Goal: Task Accomplishment & Management: Complete application form

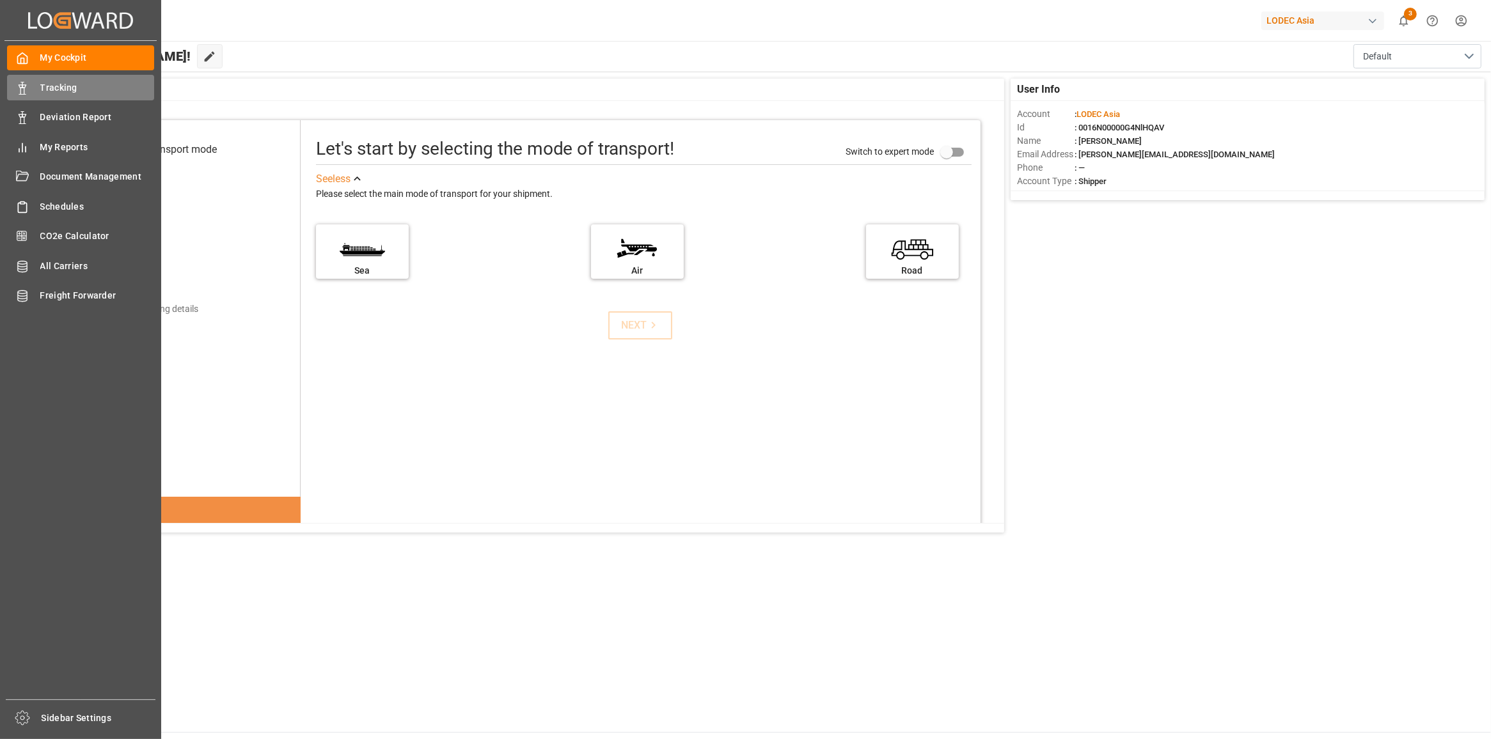
click at [32, 95] on div "Tracking Tracking" at bounding box center [80, 87] width 147 height 25
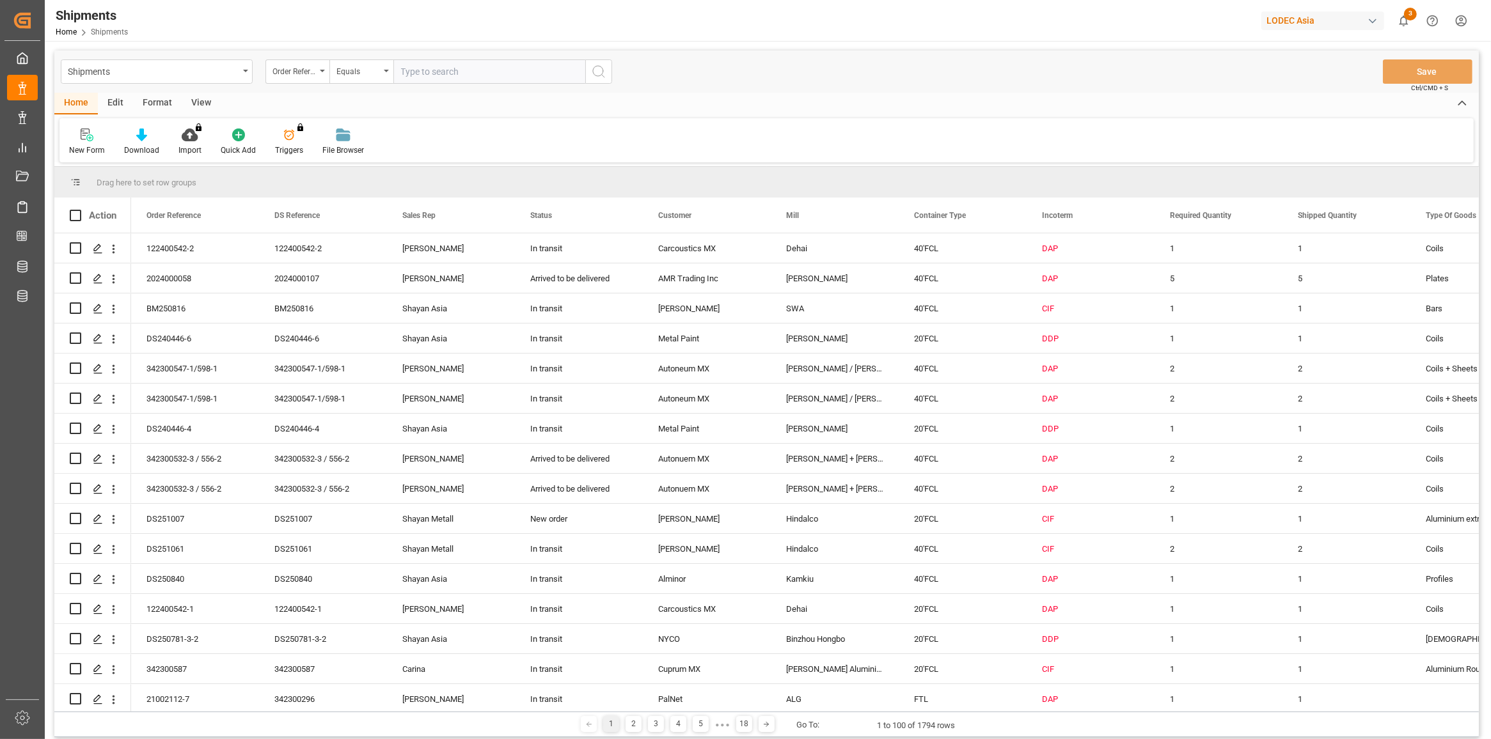
click at [94, 141] on div "New Form" at bounding box center [86, 142] width 55 height 28
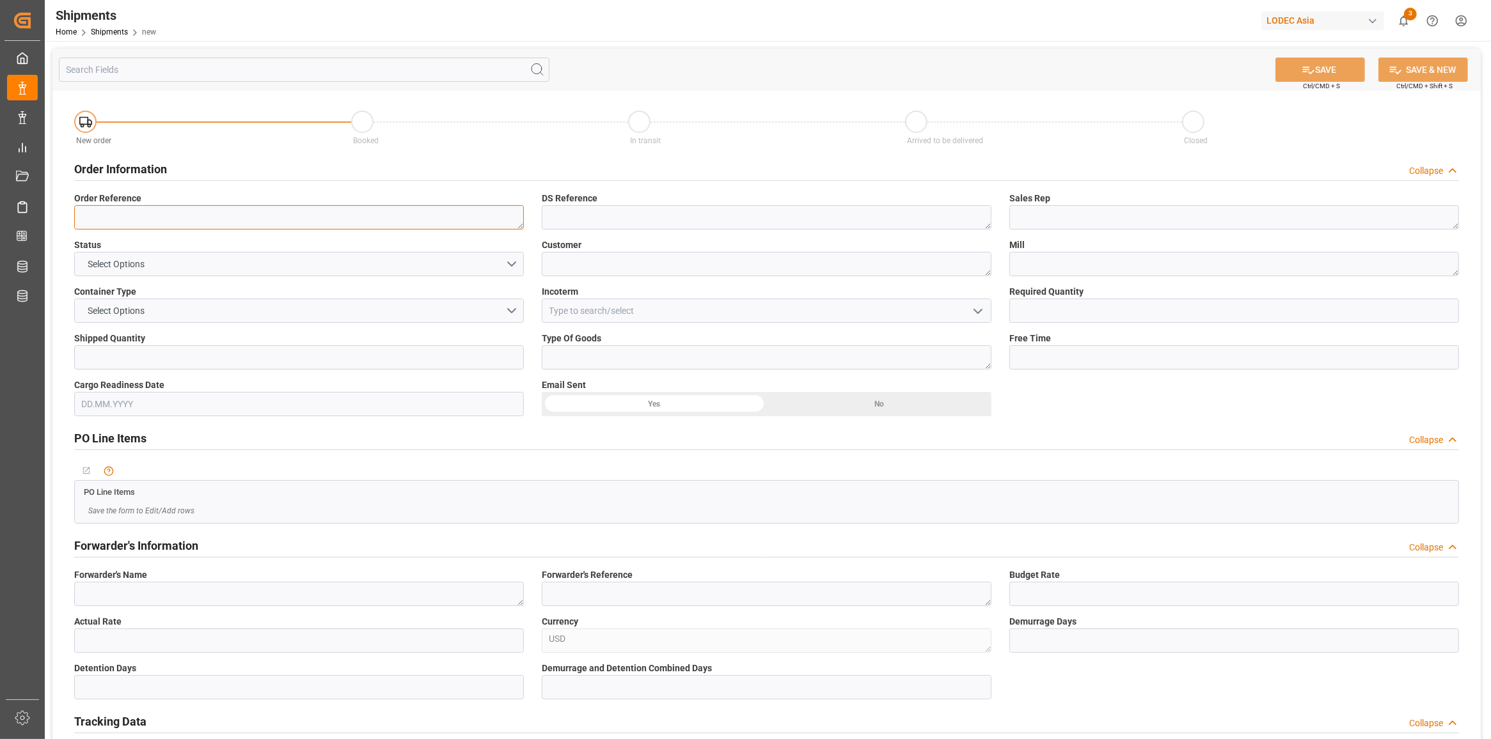
drag, startPoint x: 185, startPoint y: 228, endPoint x: 158, endPoint y: 244, distance: 31.8
click at [185, 226] on textarea at bounding box center [299, 217] width 450 height 24
type textarea "122400547"
type textarea "[PERSON_NAME]"
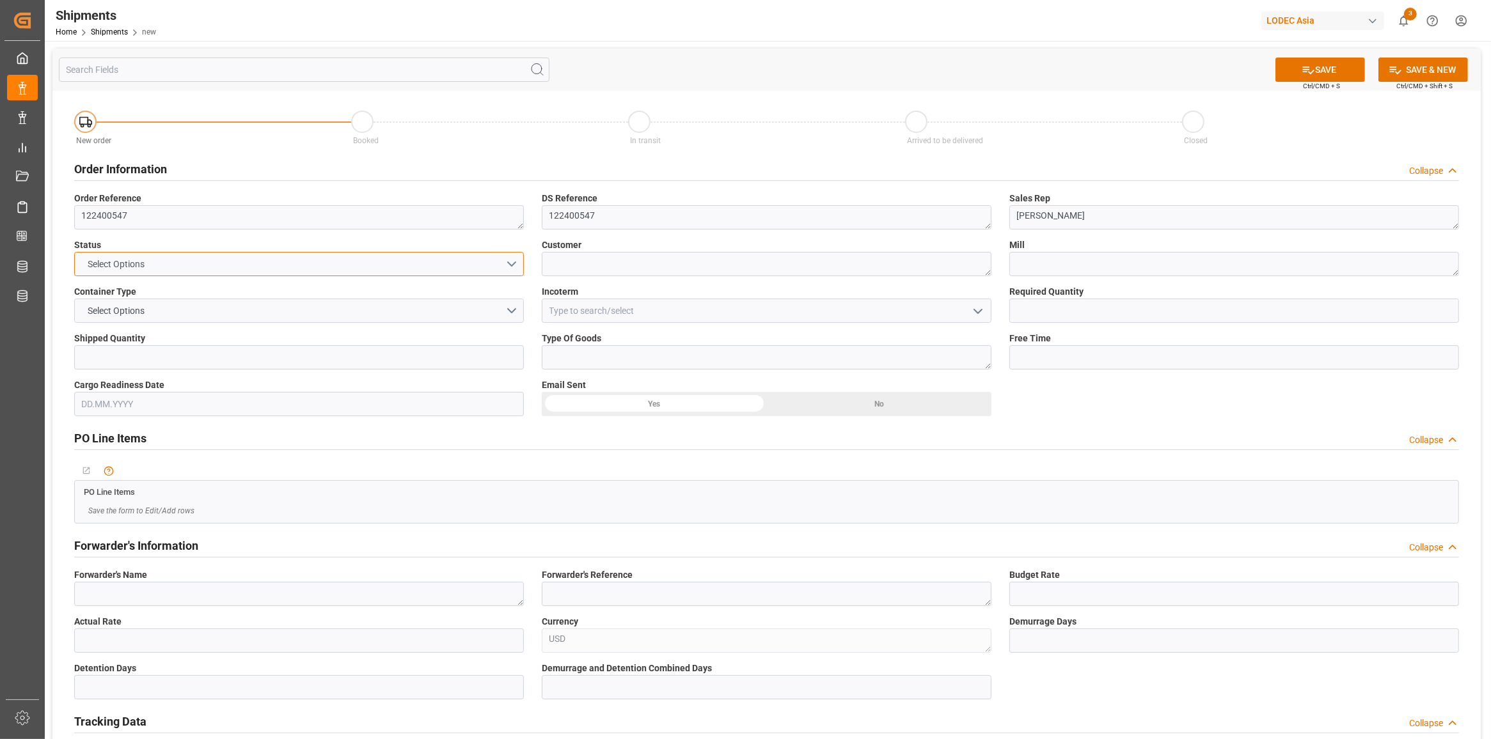
click at [480, 264] on button "Select Options" at bounding box center [299, 264] width 450 height 24
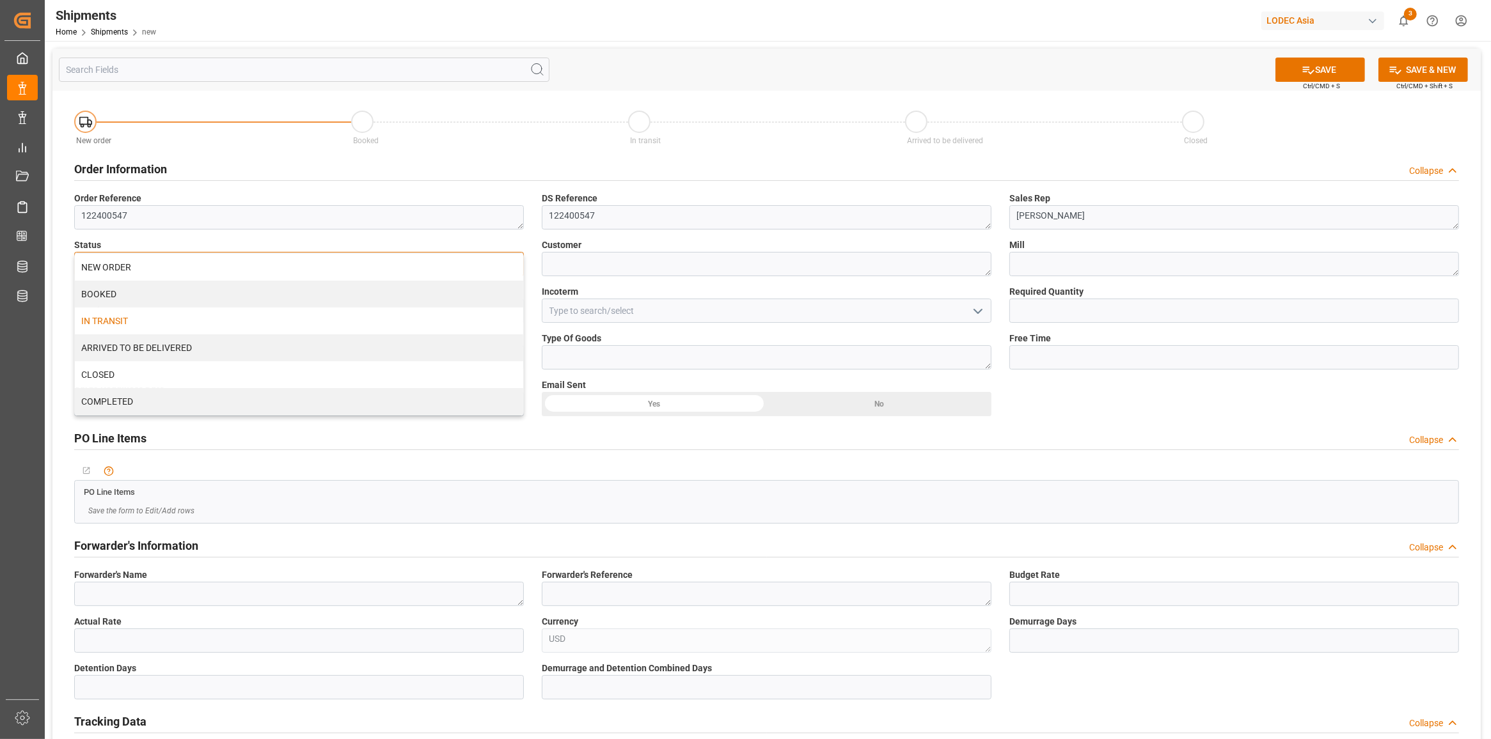
click at [382, 323] on div "IN TRANSIT" at bounding box center [299, 321] width 448 height 27
click at [625, 267] on textarea at bounding box center [767, 264] width 450 height 24
type textarea "Ecodyne MX"
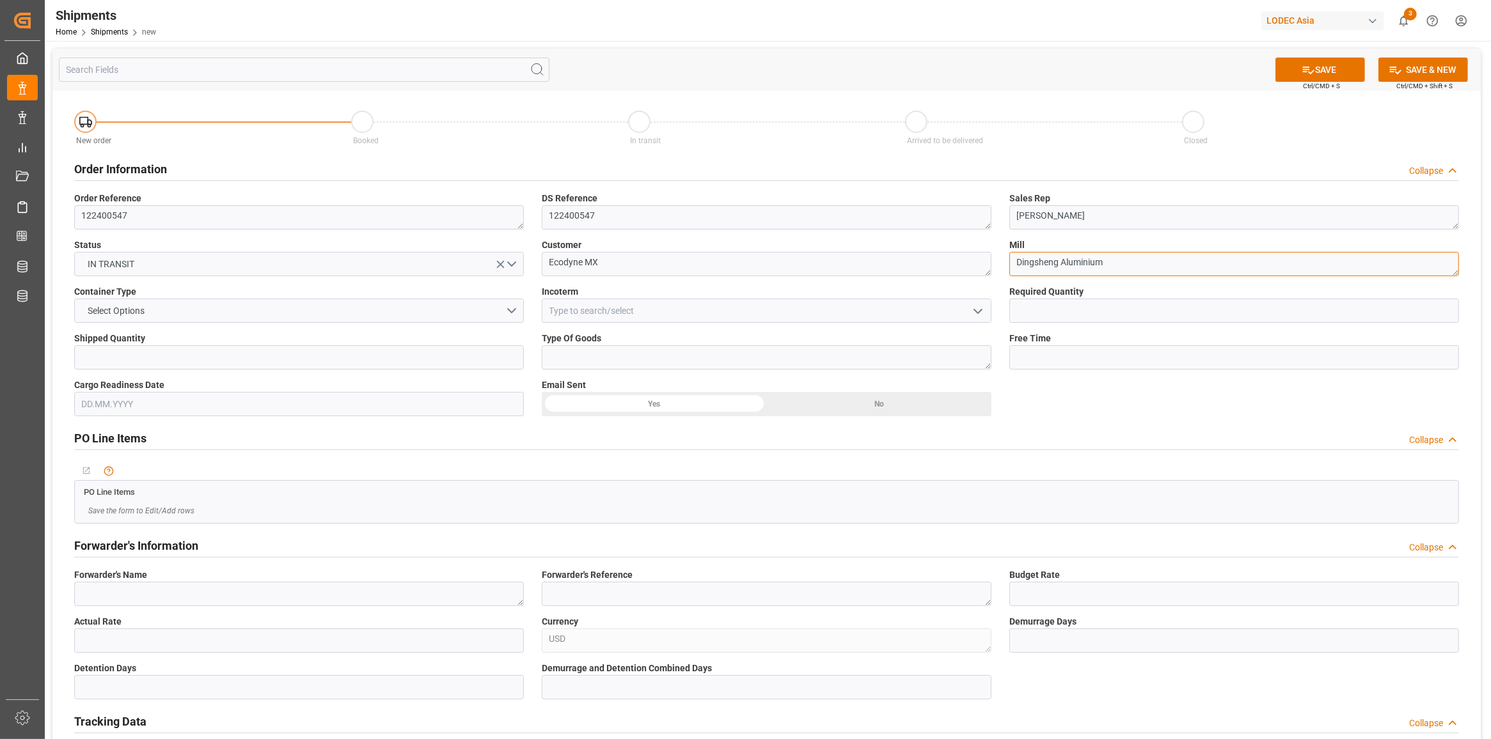
type textarea "Dingsheng Aluminium"
click at [404, 315] on button "Select Options" at bounding box center [299, 311] width 450 height 24
click at [294, 408] on div "40'FCL" at bounding box center [299, 421] width 448 height 27
click at [290, 317] on button "40'FCL" at bounding box center [299, 311] width 450 height 24
click at [228, 397] on div "20'FCL" at bounding box center [299, 394] width 448 height 27
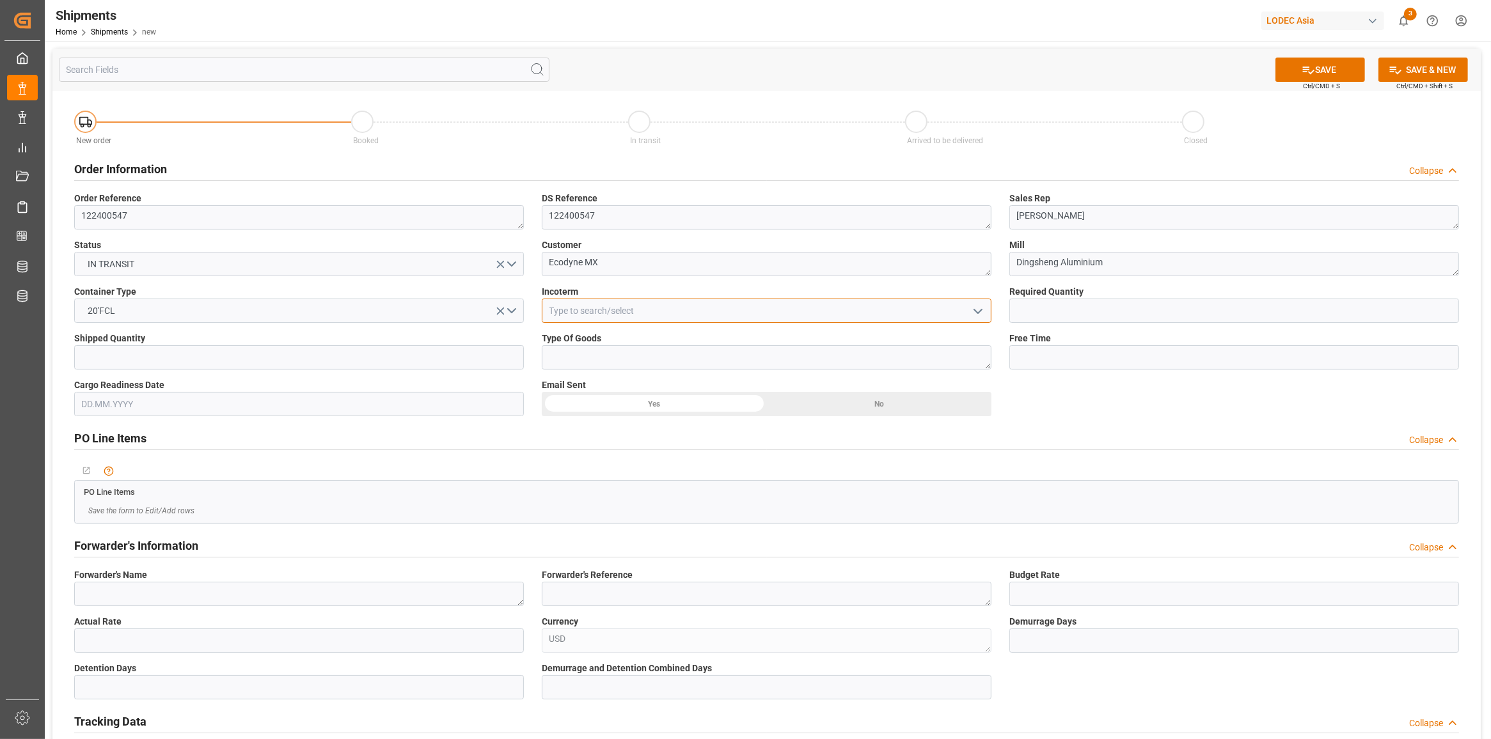
click at [609, 315] on input at bounding box center [767, 311] width 450 height 24
click at [599, 336] on div "CIF" at bounding box center [766, 339] width 448 height 29
type input "CIF"
drag, startPoint x: 1024, startPoint y: 314, endPoint x: 1014, endPoint y: 320, distance: 11.5
click at [1025, 311] on input "text" at bounding box center [1234, 311] width 450 height 24
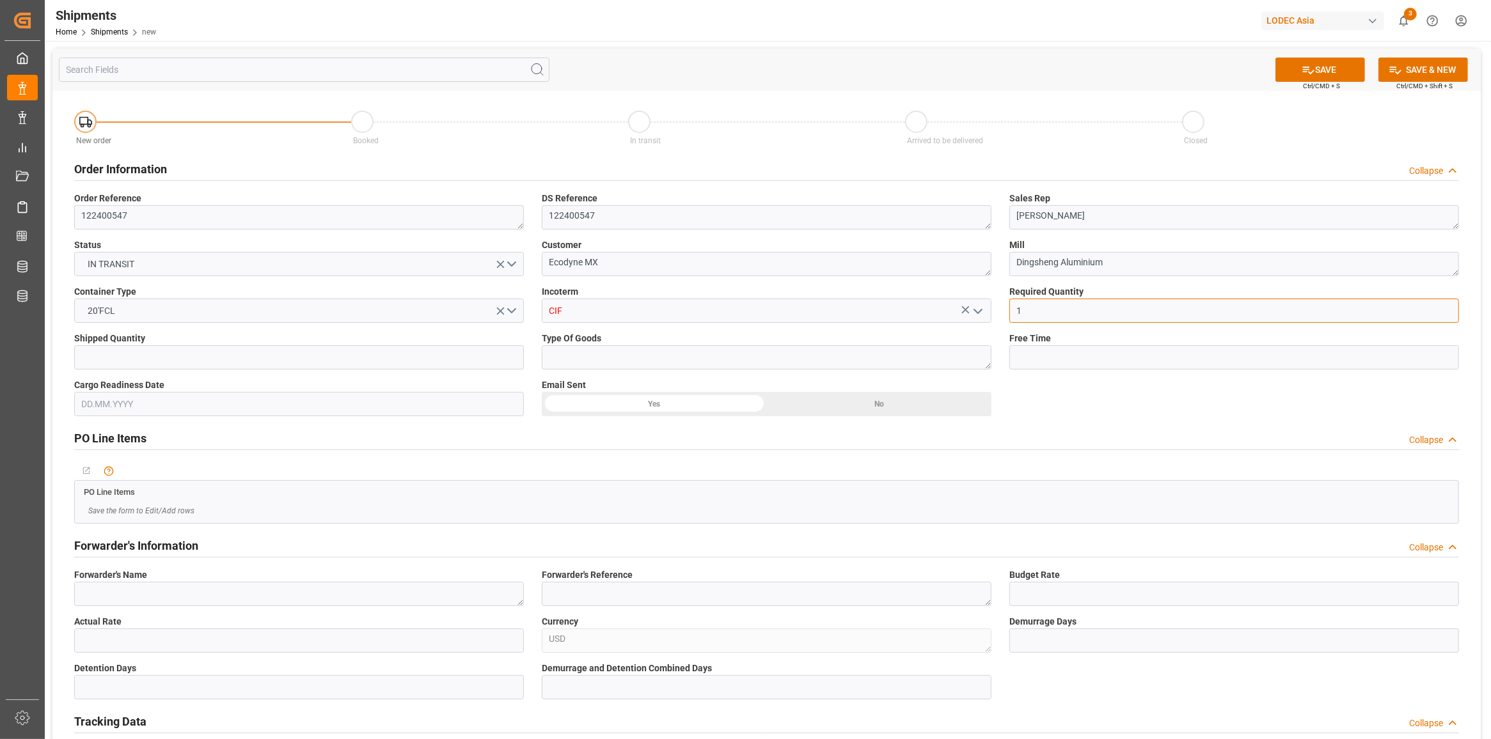
type input "1"
click at [432, 361] on input "text" at bounding box center [299, 357] width 450 height 24
type input "1"
click at [581, 365] on textarea at bounding box center [767, 357] width 450 height 24
type textarea "F"
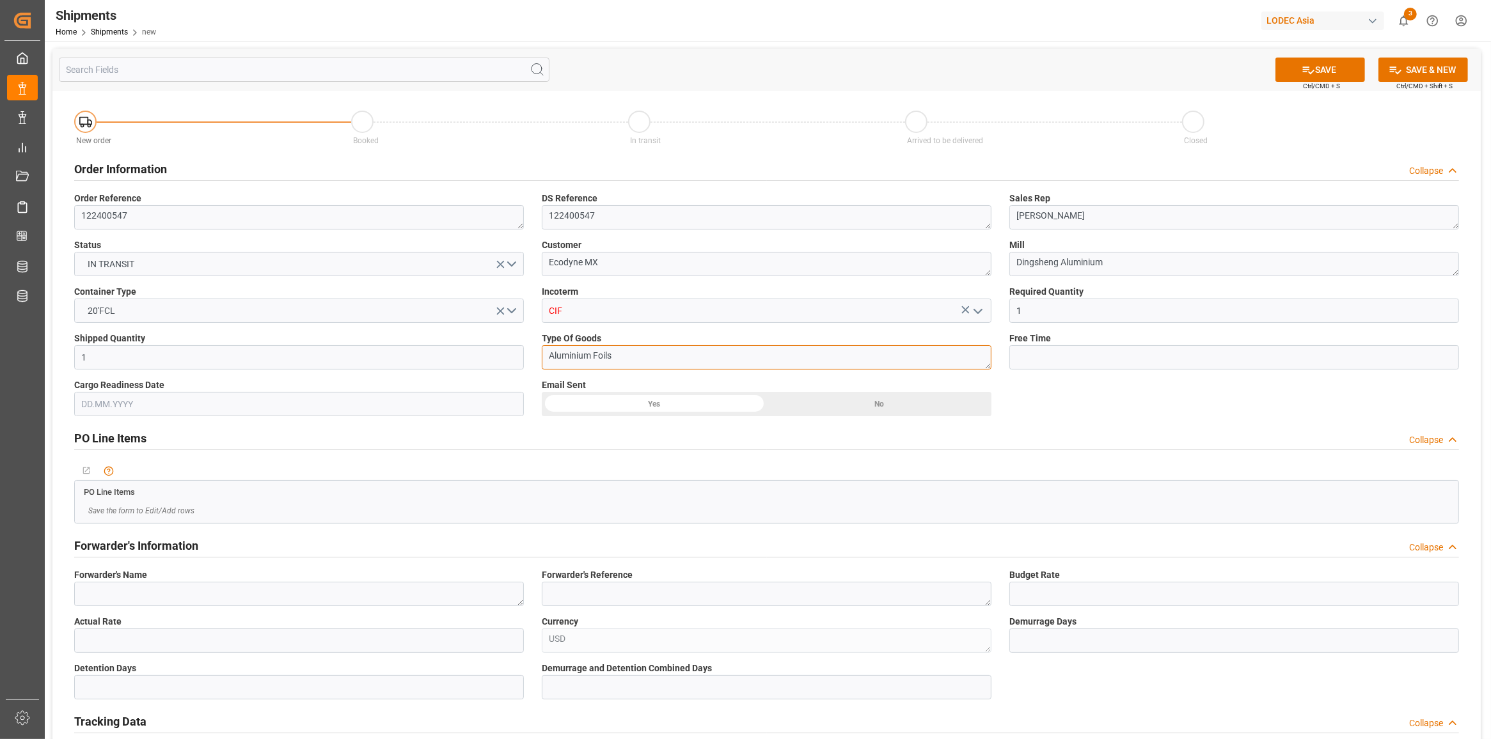
type textarea "Aluminium Foils"
type input "21"
drag, startPoint x: 152, startPoint y: 596, endPoint x: 149, endPoint y: 605, distance: 9.3
click at [152, 596] on textarea at bounding box center [299, 594] width 450 height 24
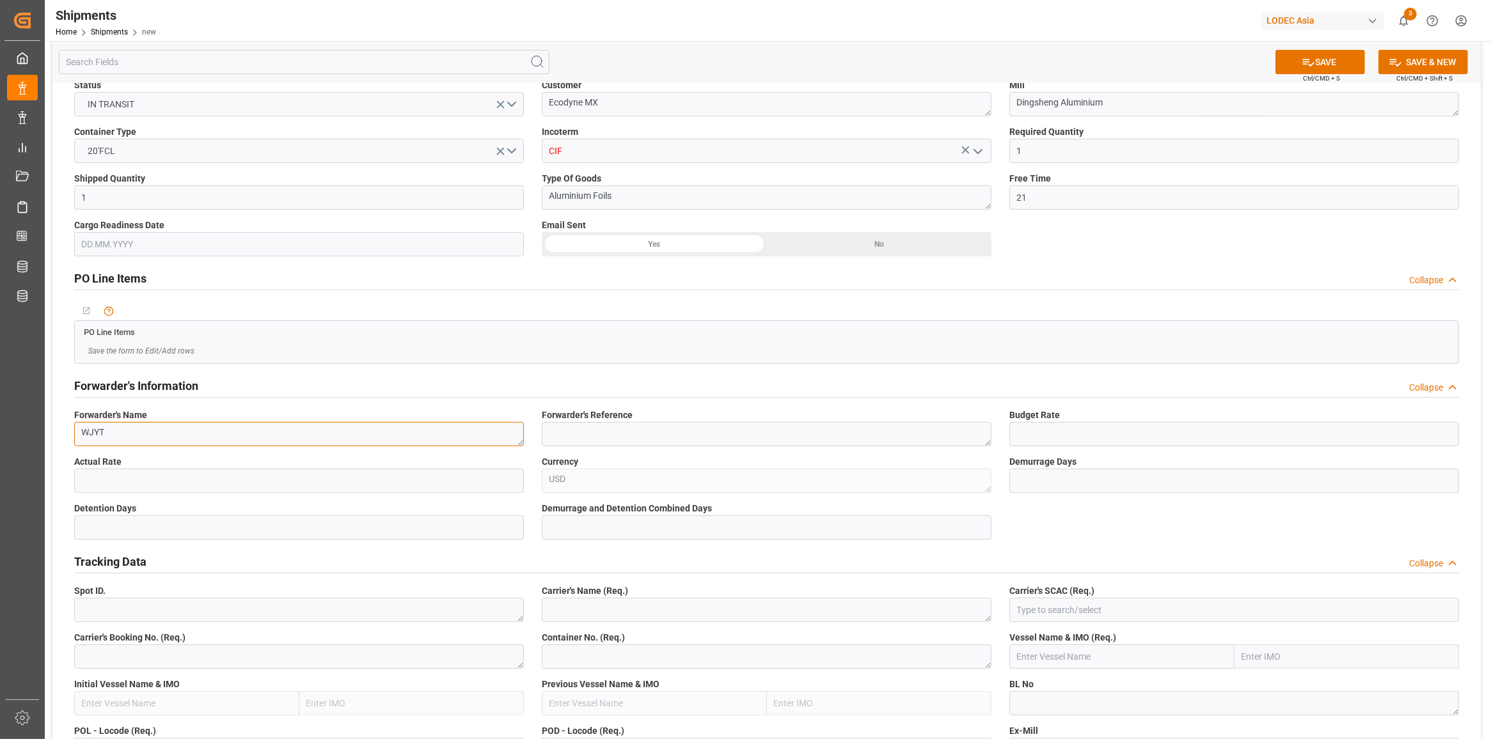
type textarea "WJYT"
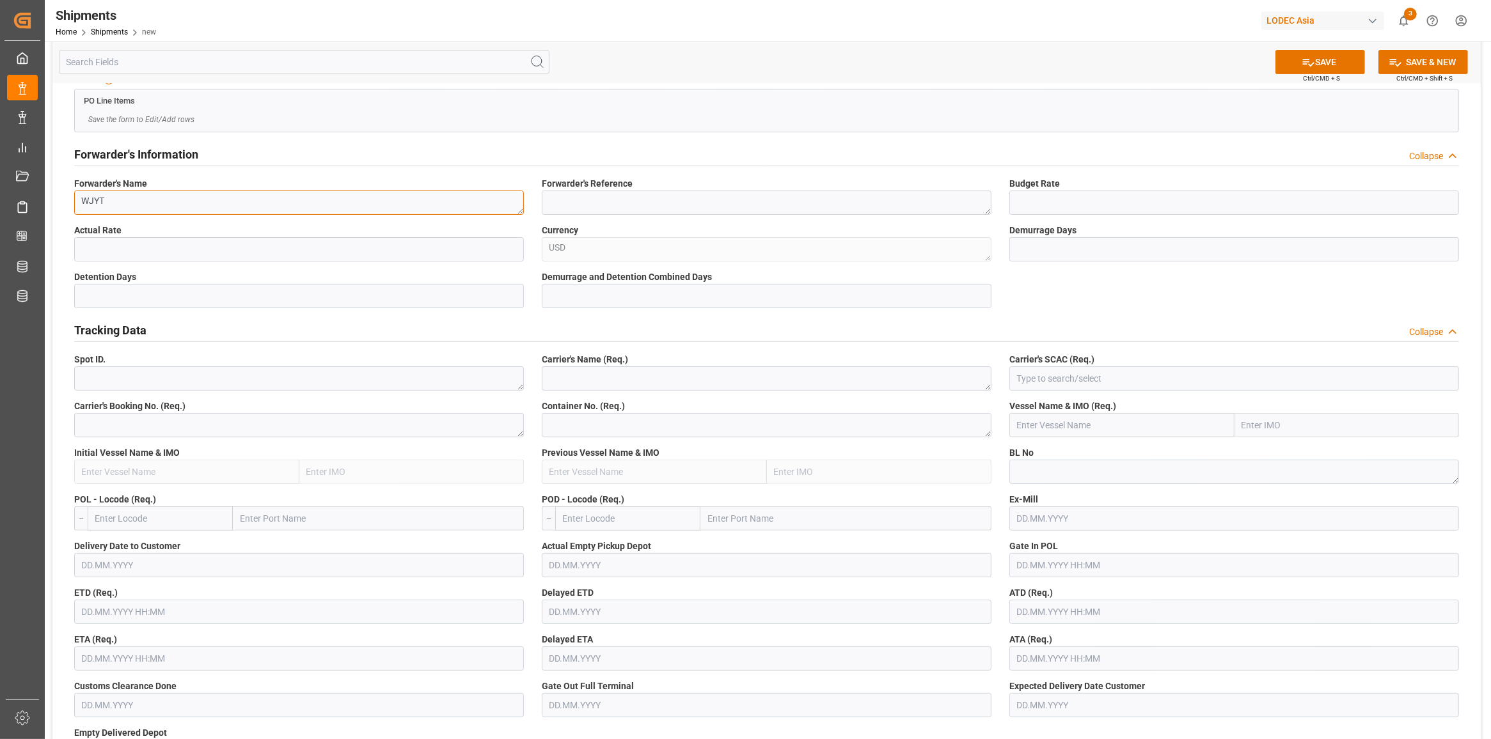
scroll to position [400, 0]
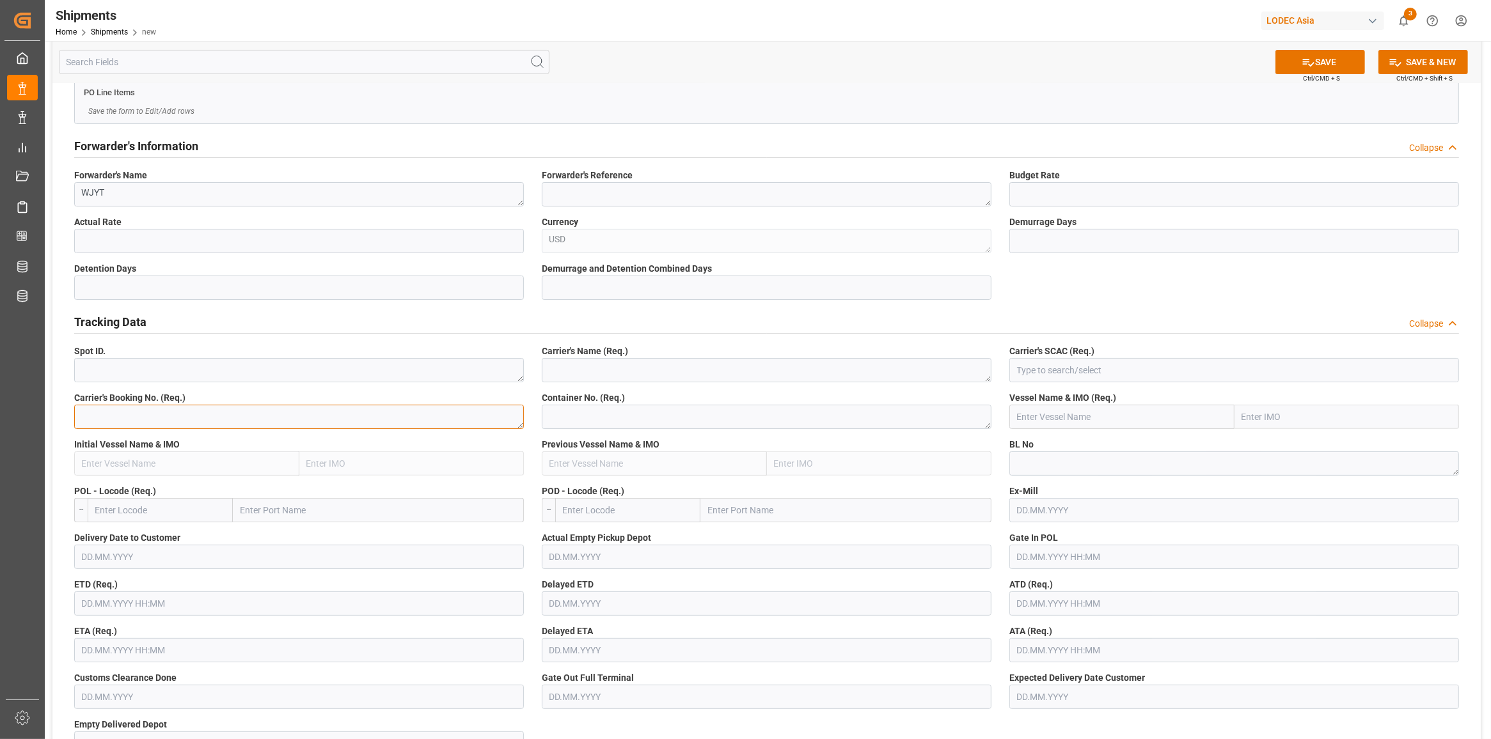
click at [131, 418] on textarea at bounding box center [299, 417] width 450 height 24
paste textarea "142502863199"
type textarea "142502863199"
click at [1081, 462] on textarea at bounding box center [1234, 464] width 450 height 24
paste textarea "142502863199"
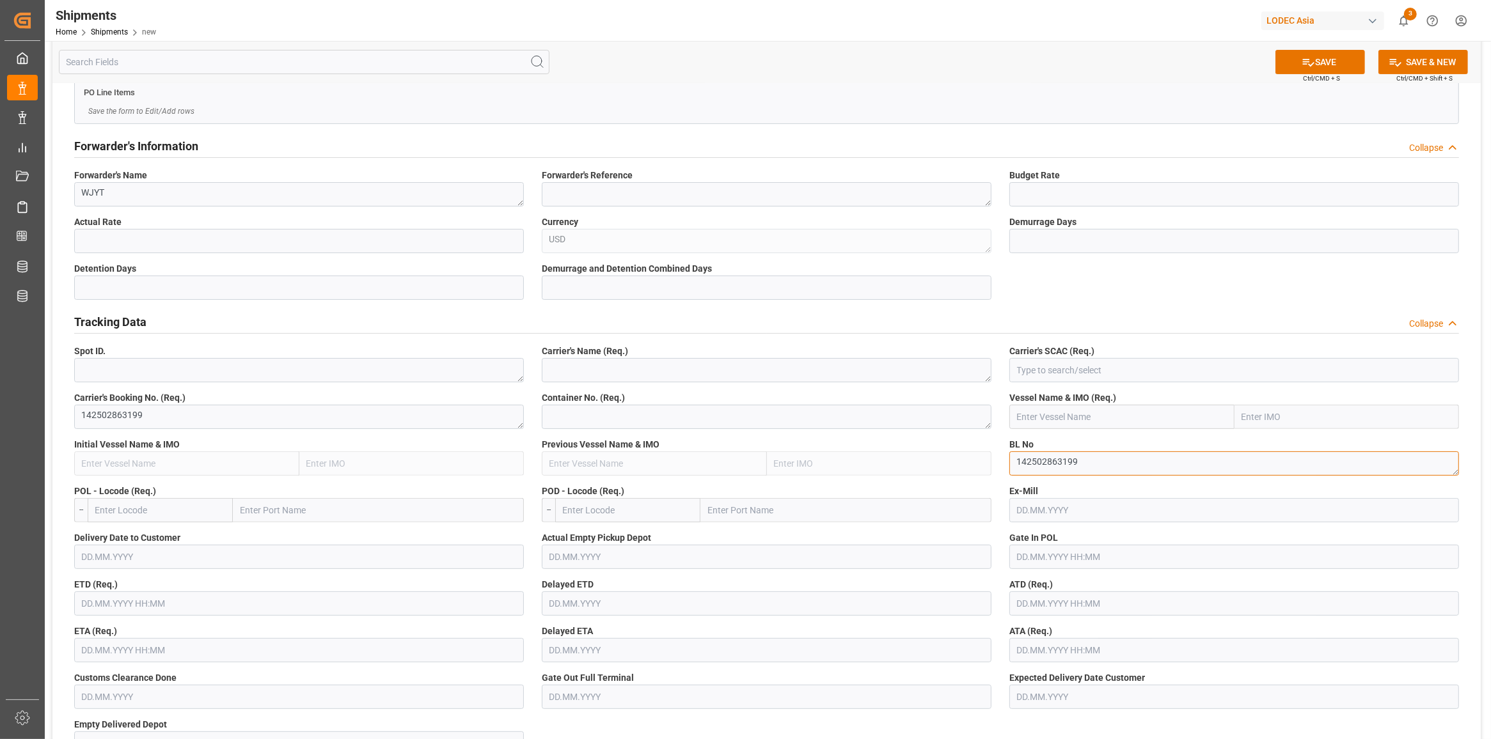
type textarea "142502863199"
click at [638, 369] on textarea at bounding box center [767, 370] width 450 height 24
type textarea "EMC"
click at [618, 385] on div "Carrier's Name (Req.) EMC" at bounding box center [767, 363] width 468 height 47
click at [1129, 379] on input at bounding box center [1234, 370] width 450 height 24
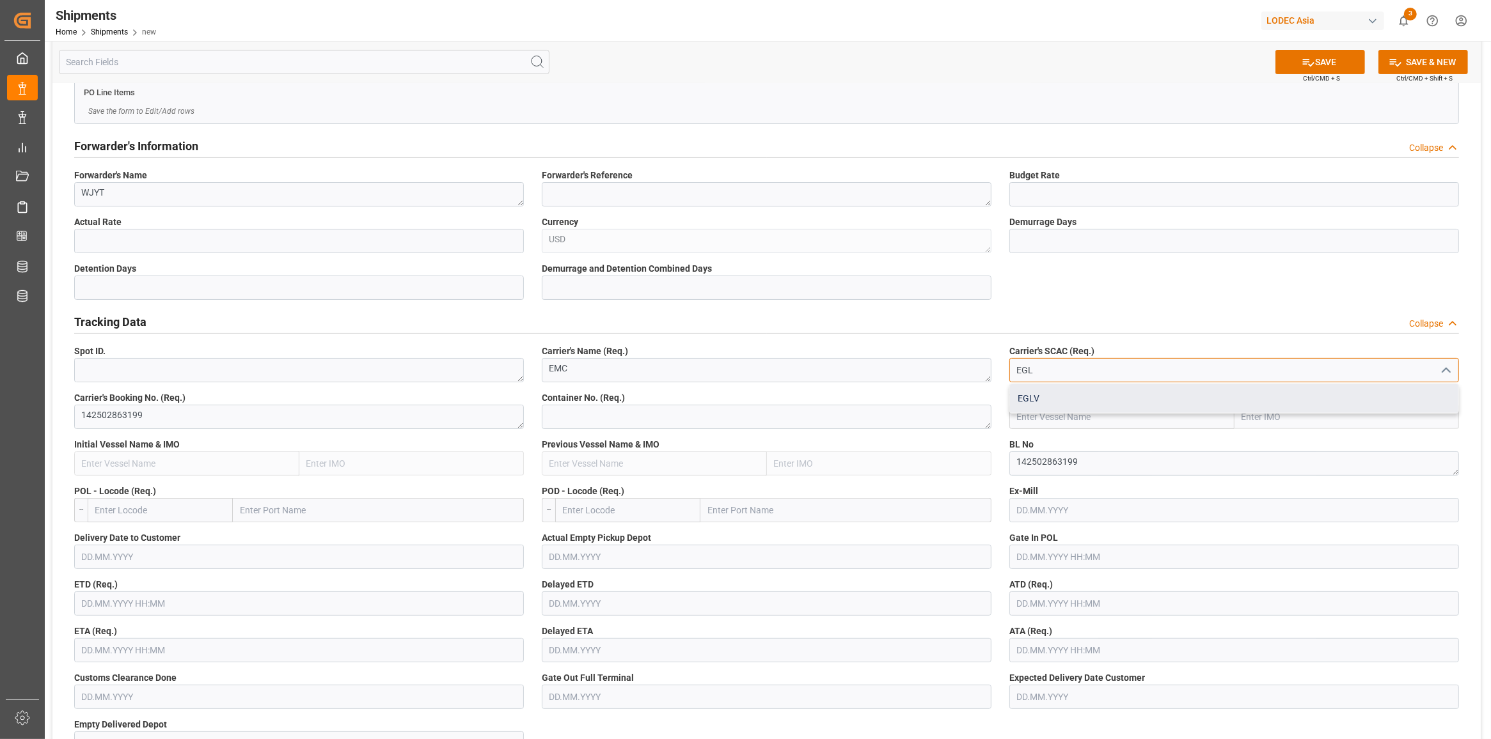
click at [1104, 385] on div "EGLV" at bounding box center [1234, 398] width 448 height 29
type input "EGLV"
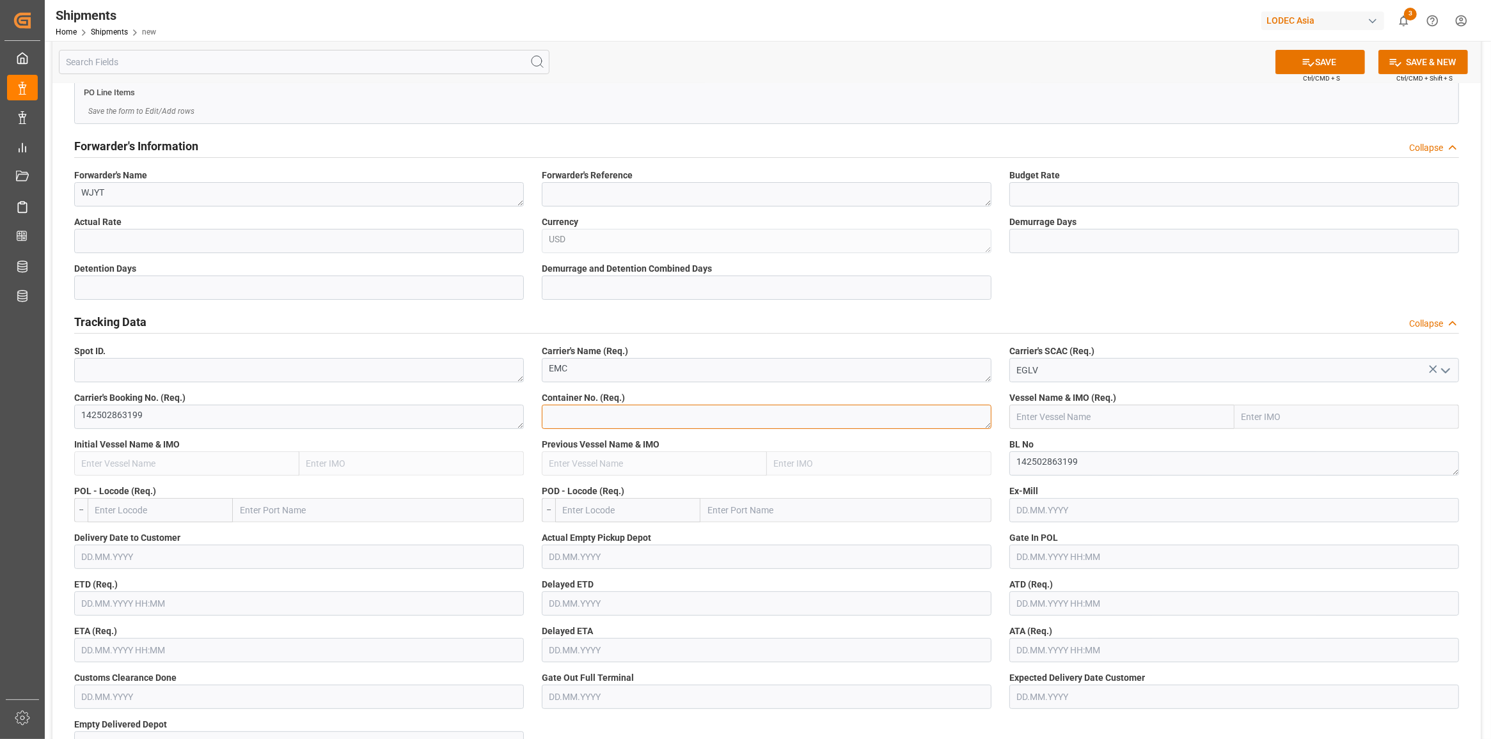
click at [745, 423] on textarea at bounding box center [767, 417] width 450 height 24
type textarea "EGSU3393150"
click at [1120, 419] on input "text" at bounding box center [1121, 417] width 225 height 24
type input "WAN HAI A09"
click at [1076, 454] on div "WAN HAI A09 - 9555113" at bounding box center [1064, 445] width 108 height 29
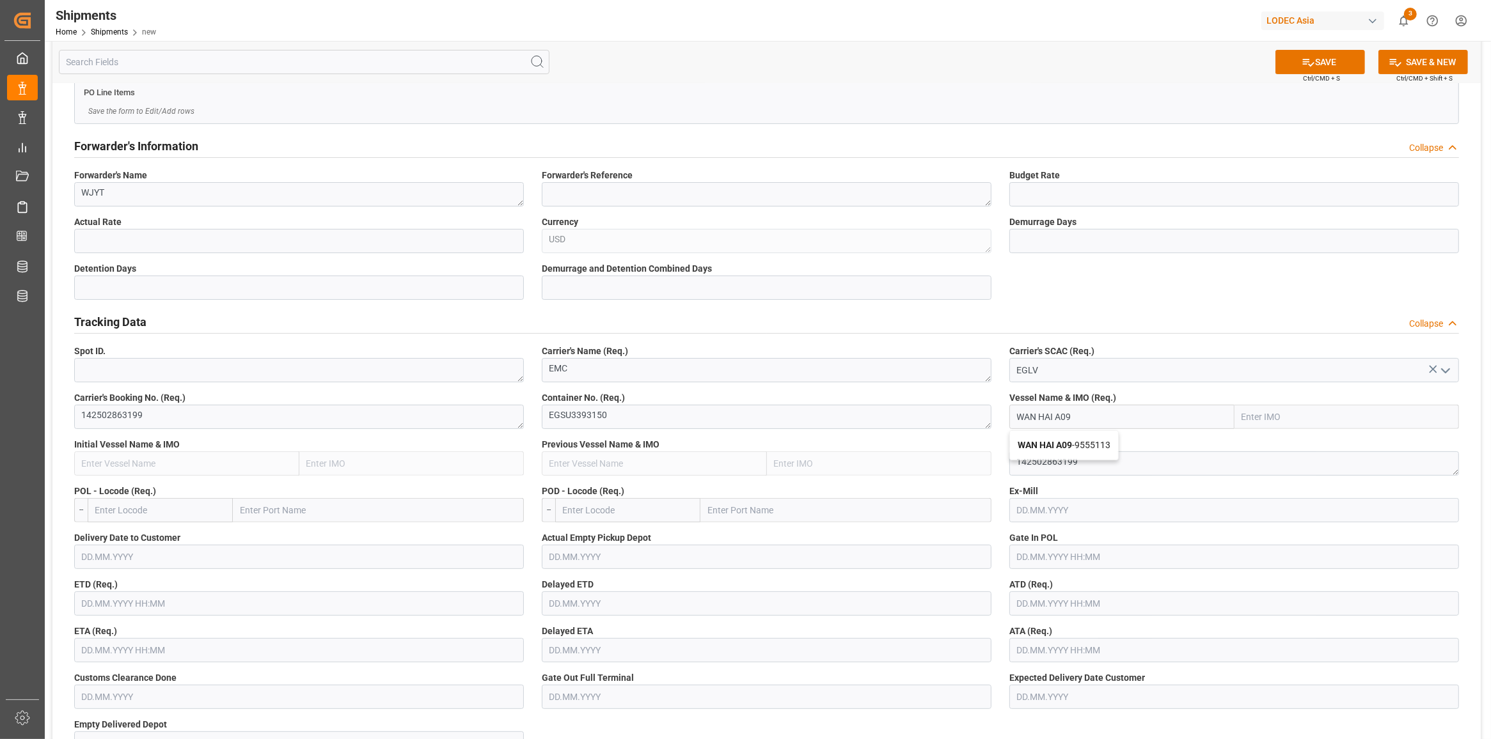
type input "9555113"
type input "WAN HAI A09"
click at [302, 514] on input "text" at bounding box center [378, 510] width 291 height 24
type input "[GEOGRAPHIC_DATA]"
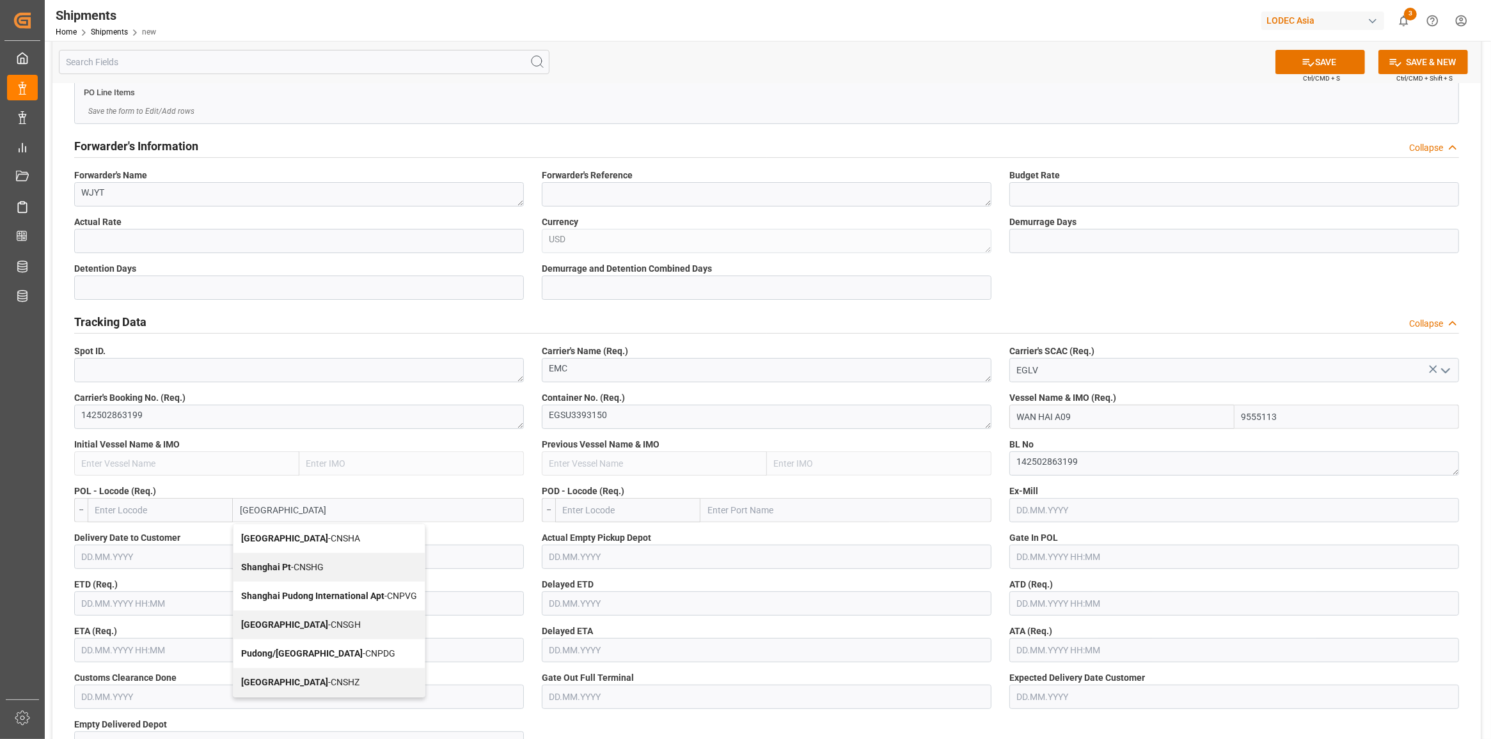
click at [302, 570] on span "Shanghai Pt - CNSHG" at bounding box center [282, 567] width 83 height 10
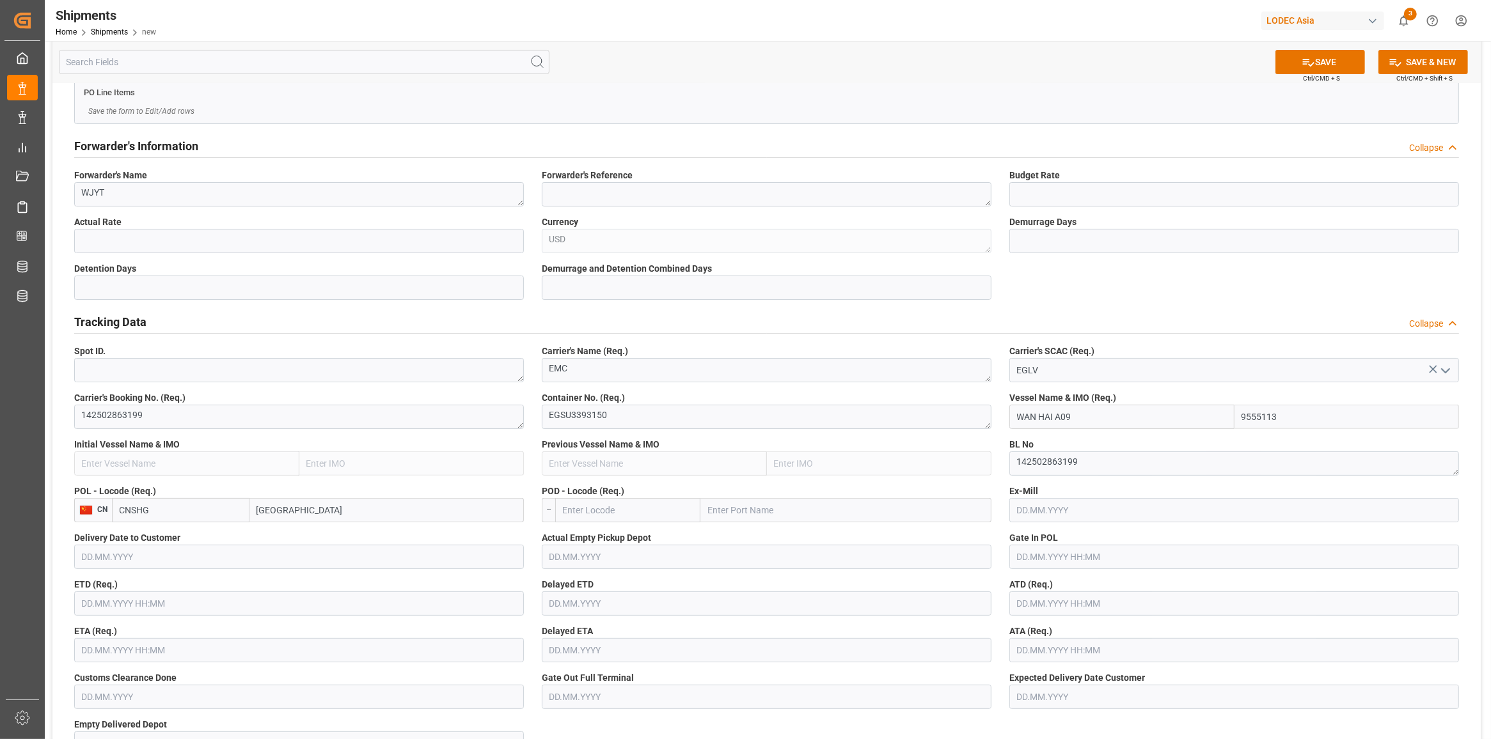
type input "CNSHG"
type input "Shanghai Pt"
click at [782, 498] on input "text" at bounding box center [845, 510] width 291 height 24
click at [649, 516] on input "text" at bounding box center [627, 510] width 145 height 24
click at [585, 540] on b "MXZLO" at bounding box center [578, 538] width 31 height 10
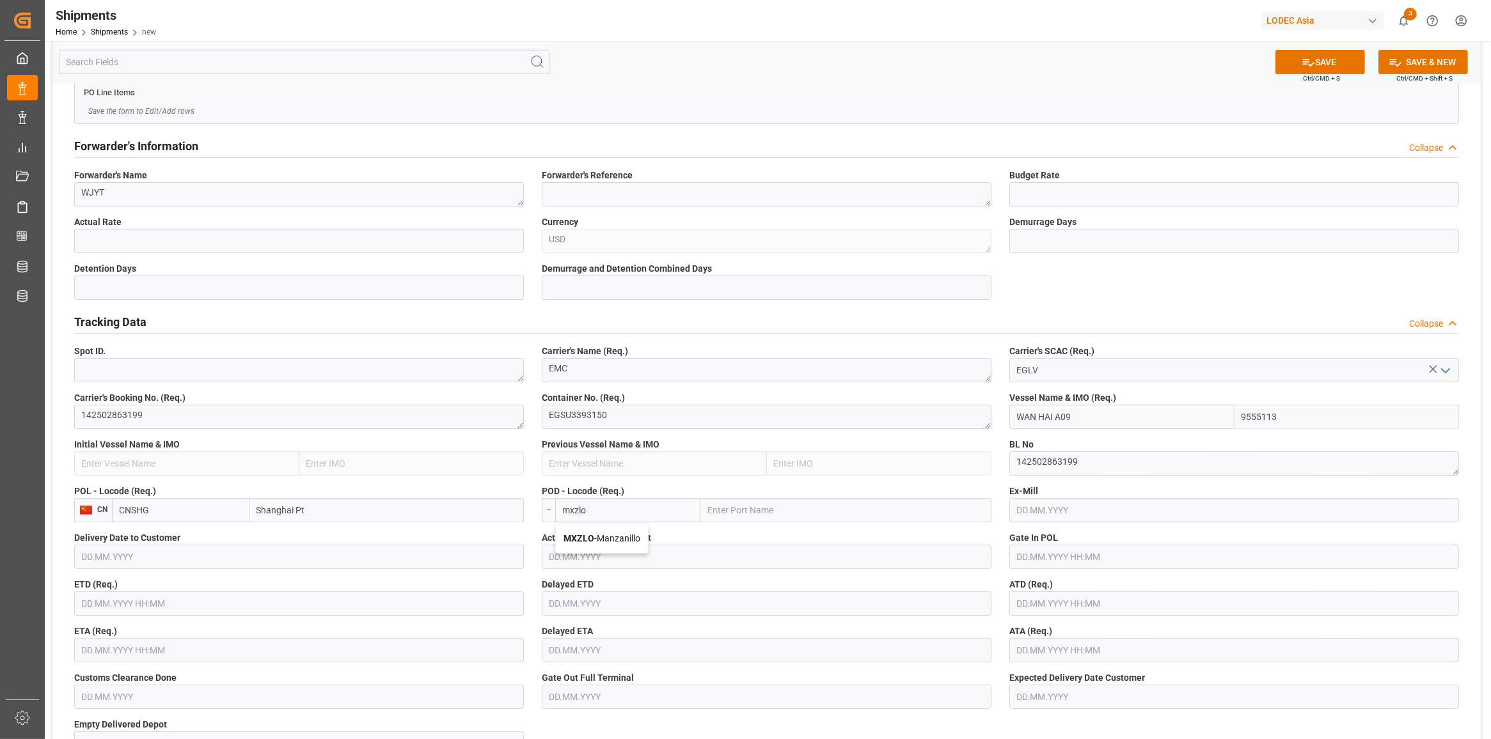
type input "MXZLO"
type input "Manzanillo"
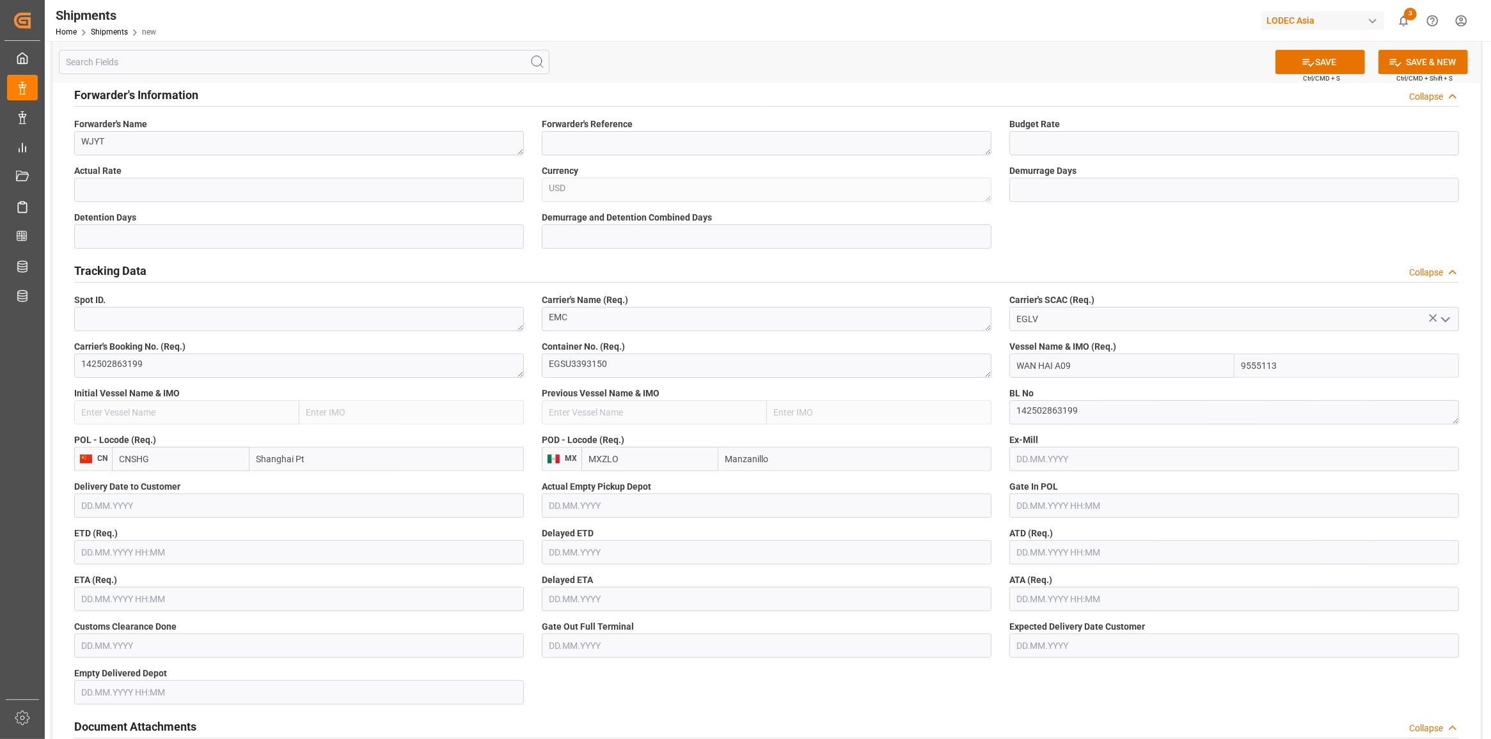
scroll to position [480, 0]
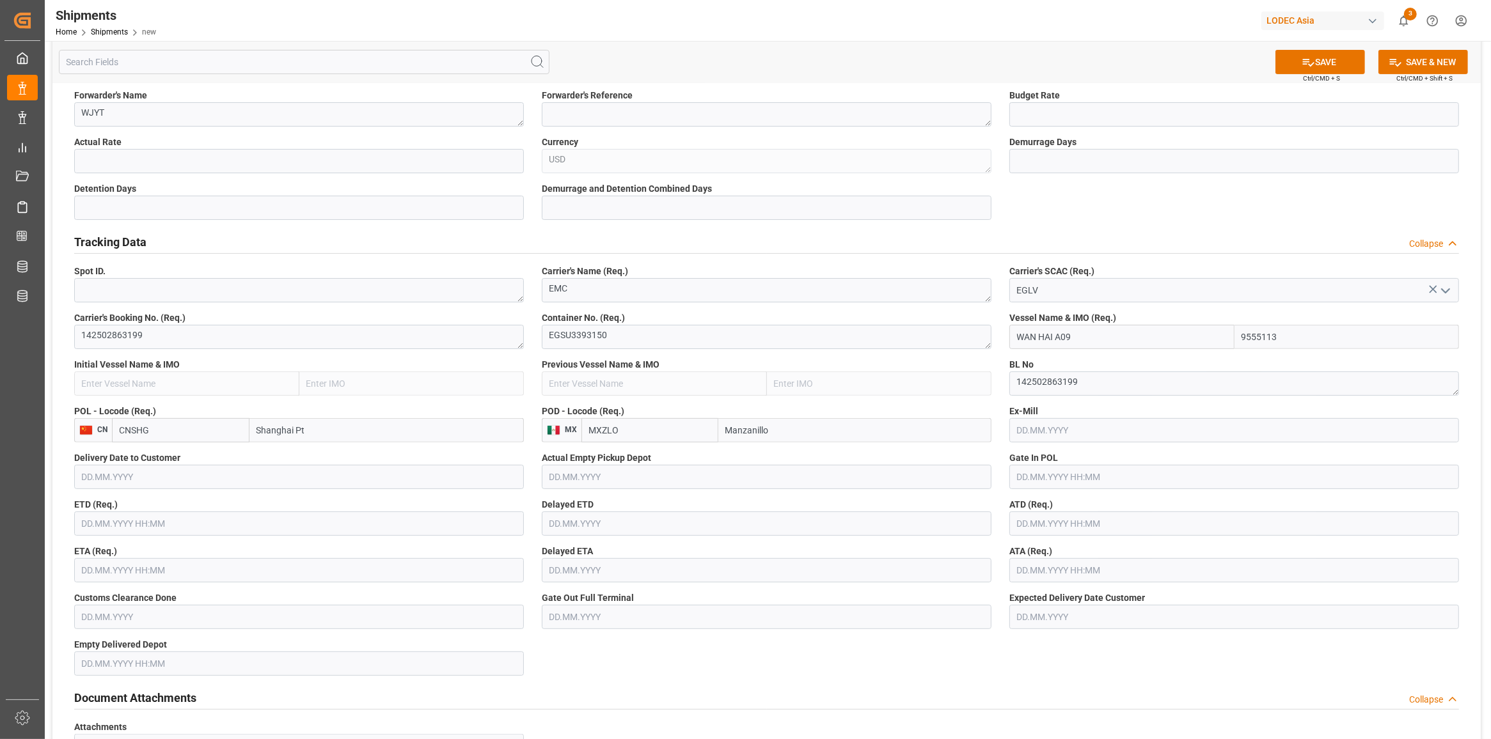
type input "MXZLO"
click at [221, 523] on input "text" at bounding box center [299, 524] width 450 height 24
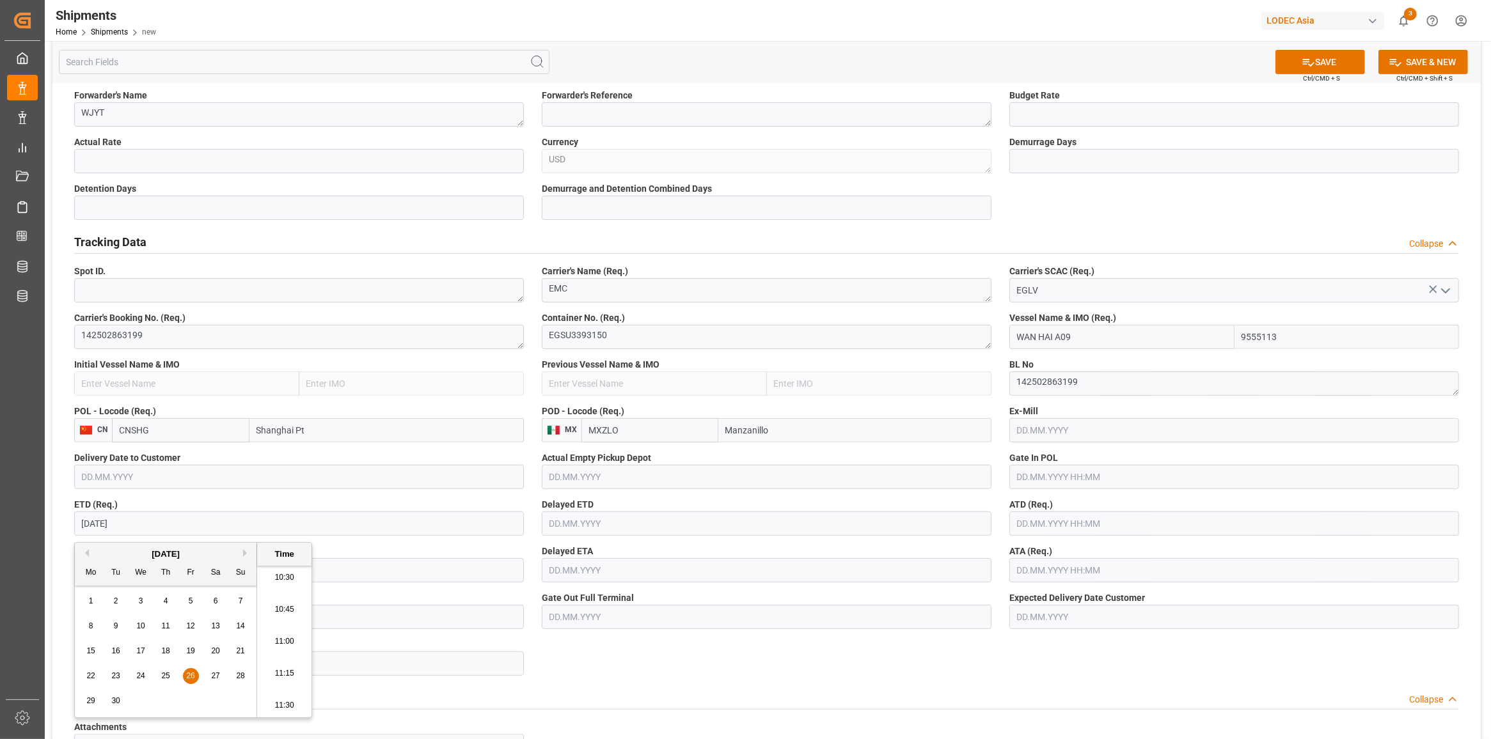
click at [334, 577] on input "text" at bounding box center [299, 570] width 450 height 24
type input "[DATE] 00:00"
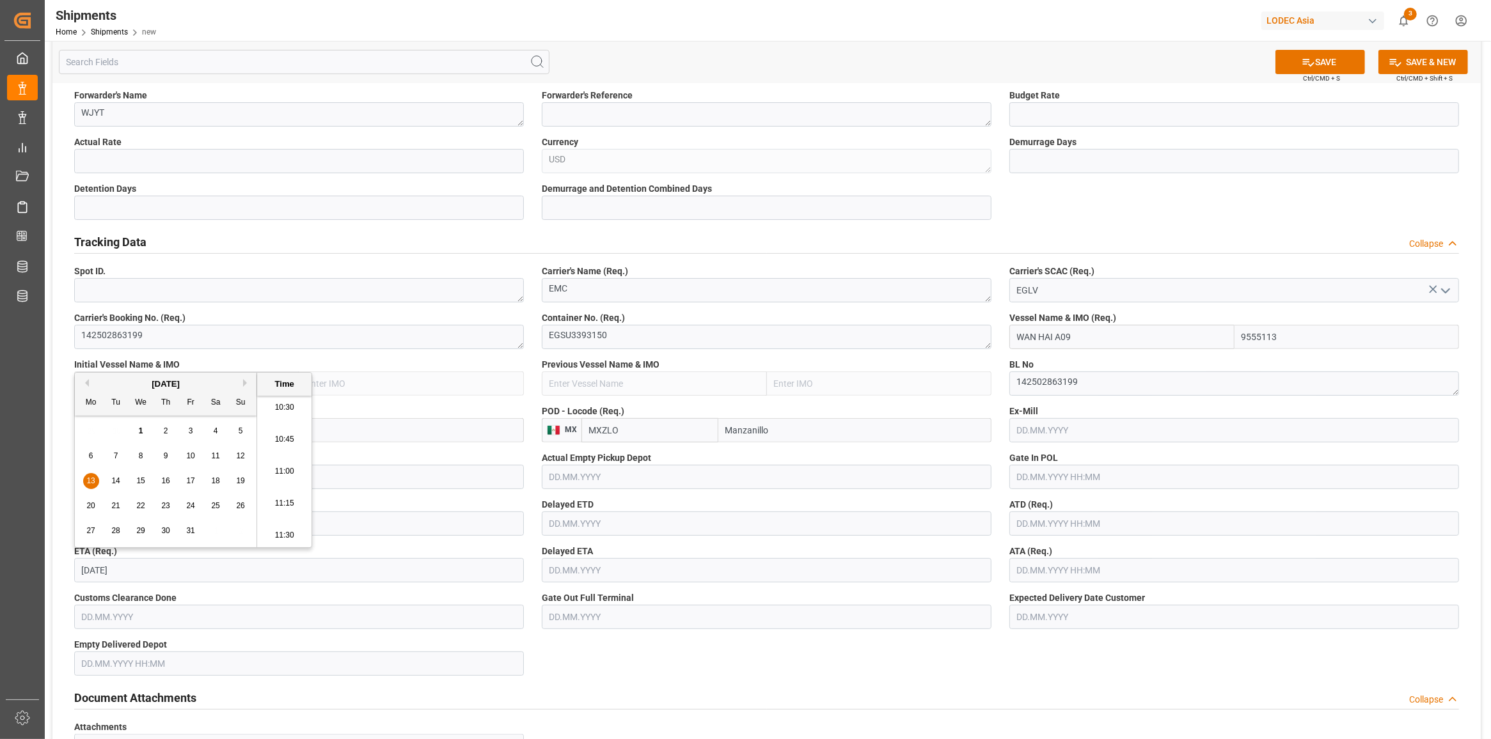
type input "[DATE] 00:00"
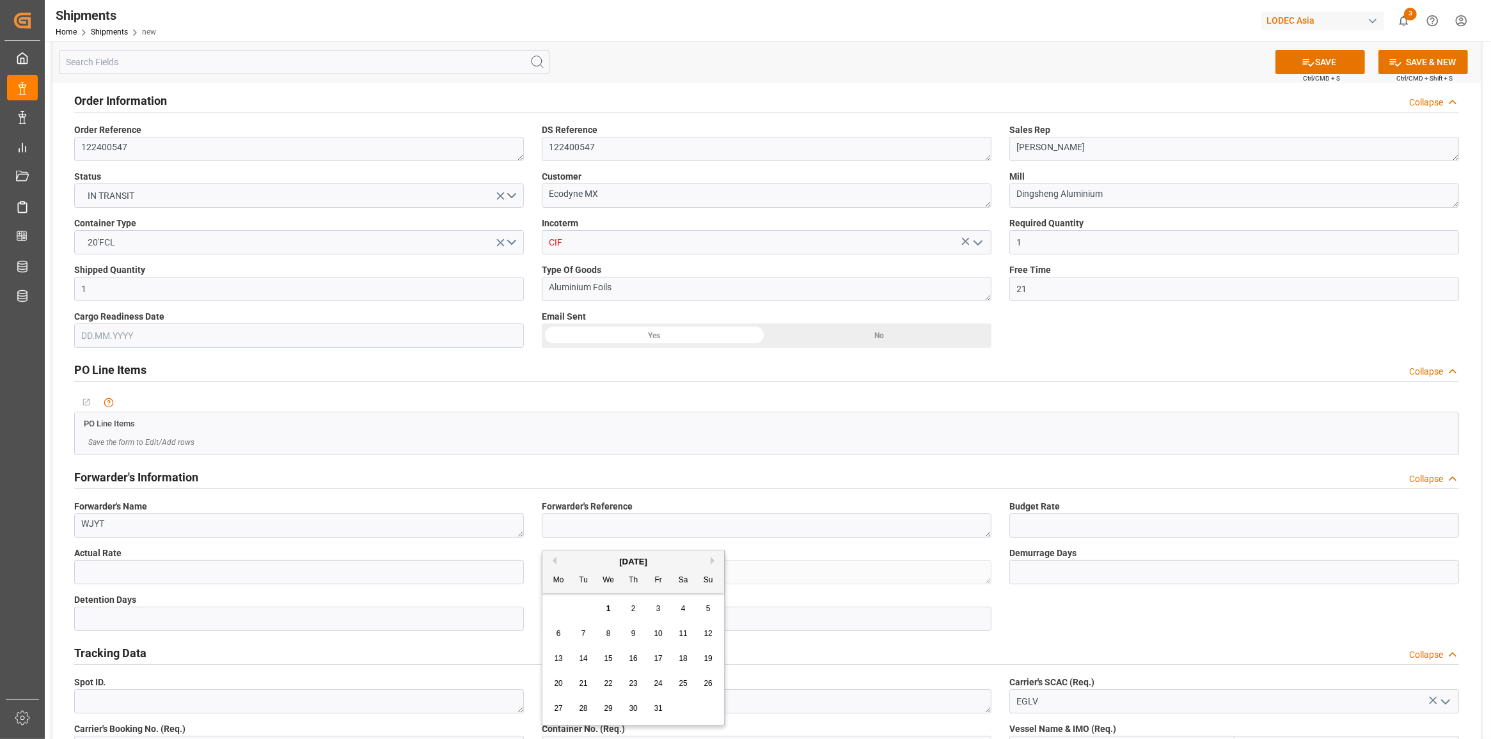
scroll to position [0, 0]
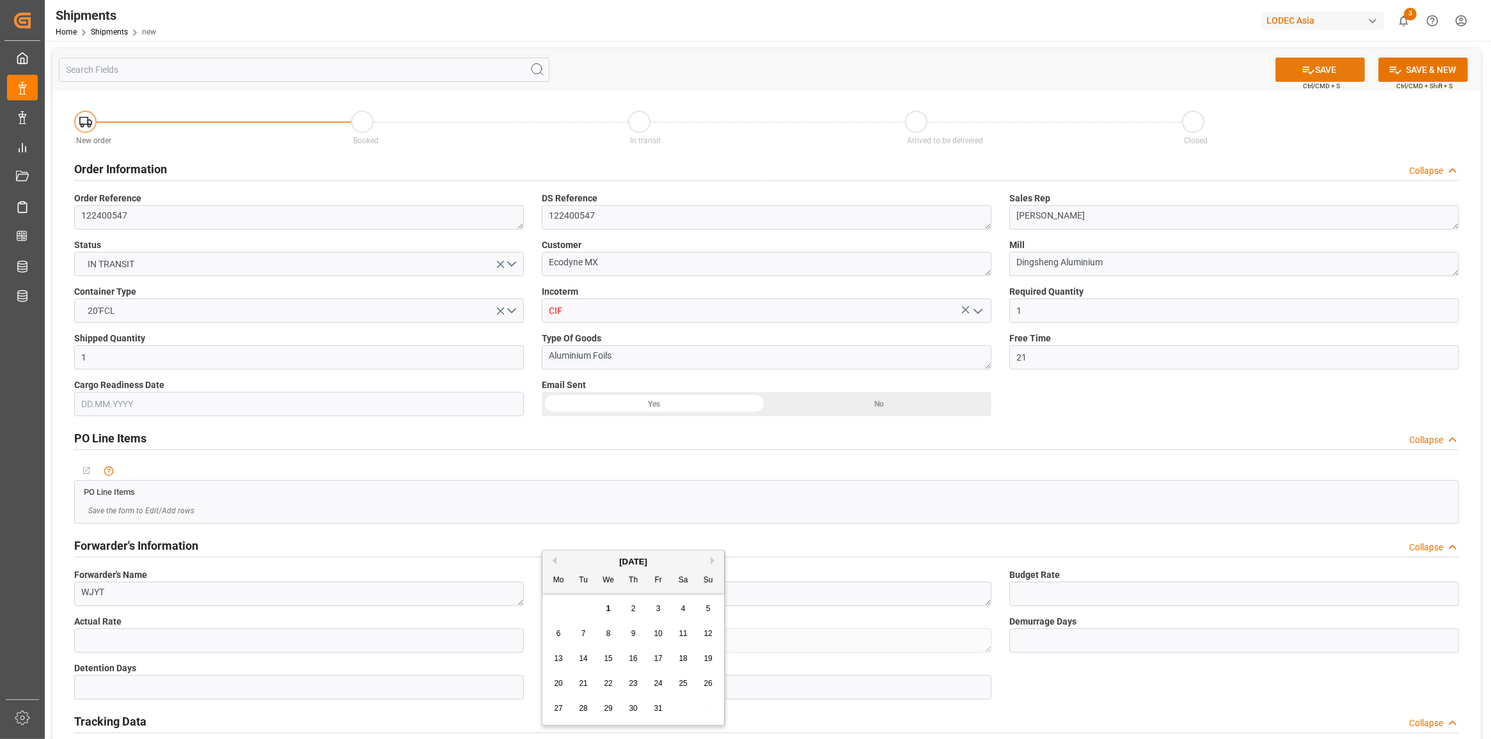
click at [1343, 59] on button "SAVE" at bounding box center [1320, 70] width 90 height 24
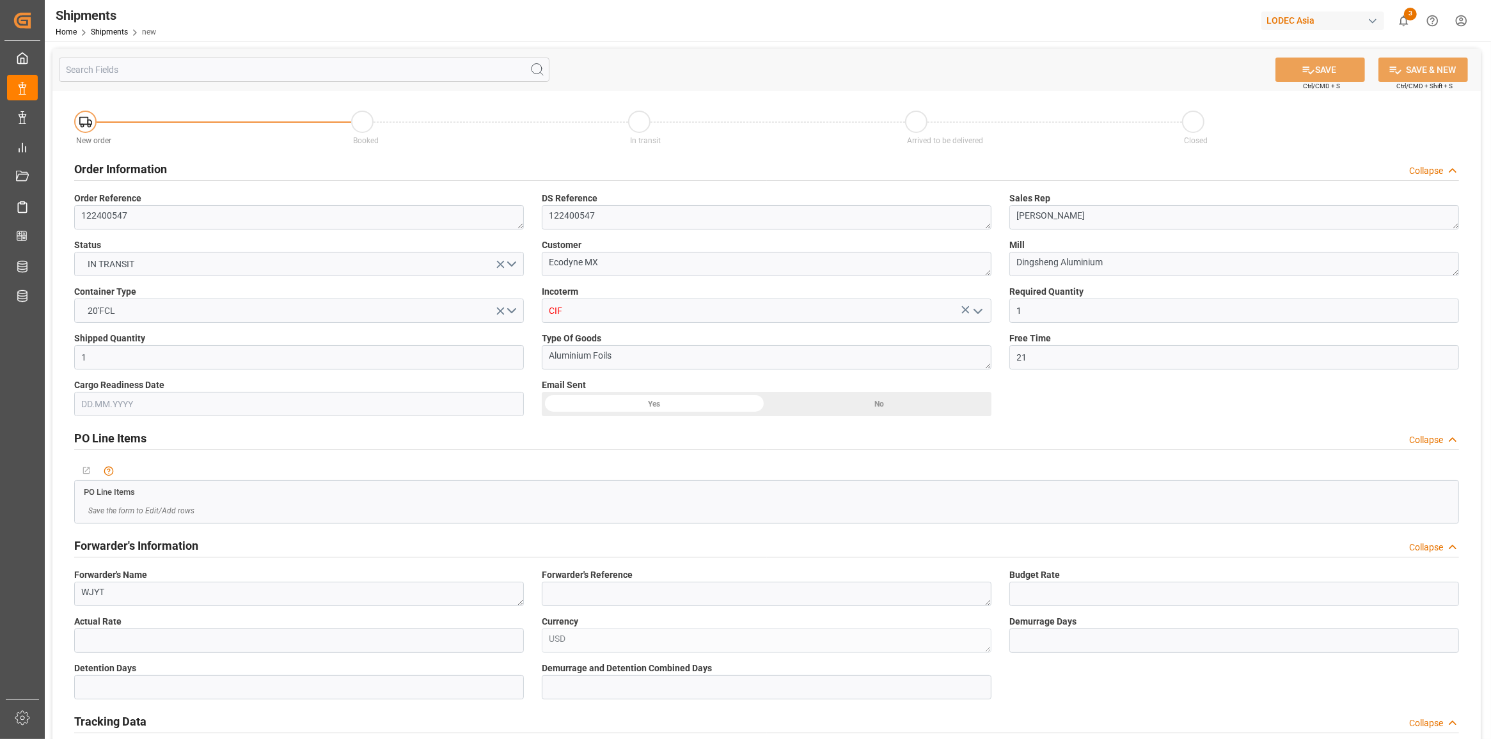
type input "WAN HAI A09"
type input "9555113"
type textarea "803b791cade7"
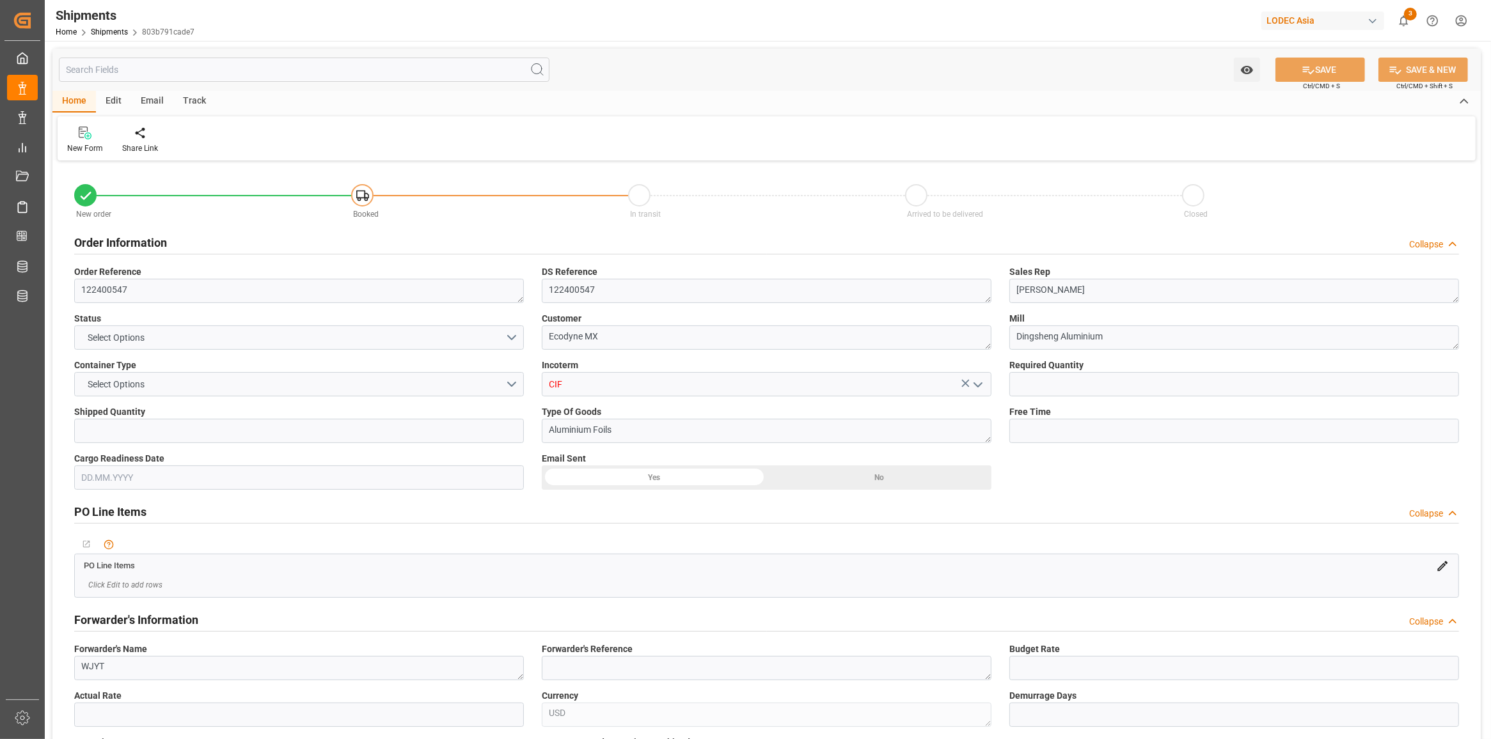
type input "1"
type input "21"
type input "9555113"
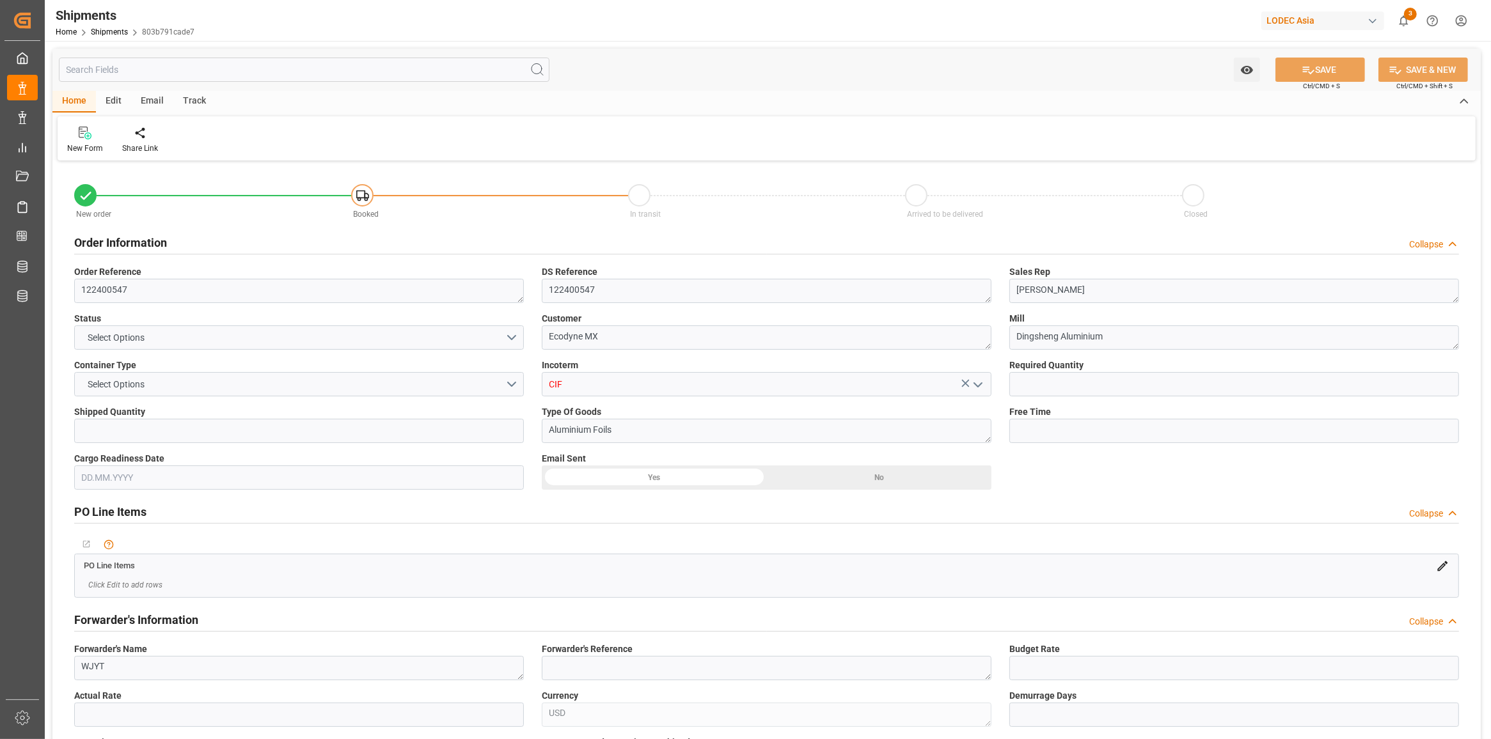
type input "CNSHG"
type input "MXZLO"
type input "[DATE] 00:00"
click at [185, 100] on div "Track" at bounding box center [194, 102] width 42 height 22
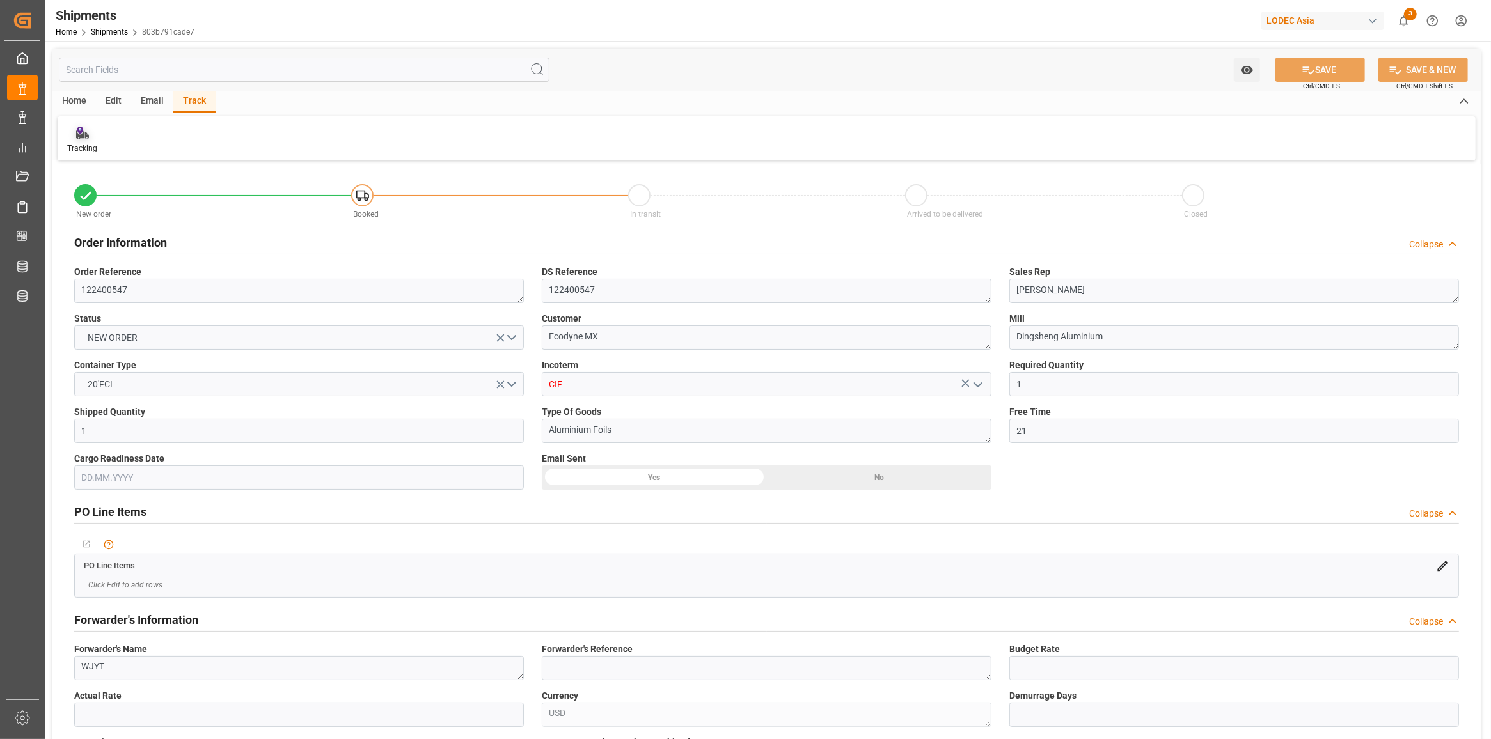
click at [70, 145] on div "Tracking" at bounding box center [82, 149] width 30 height 12
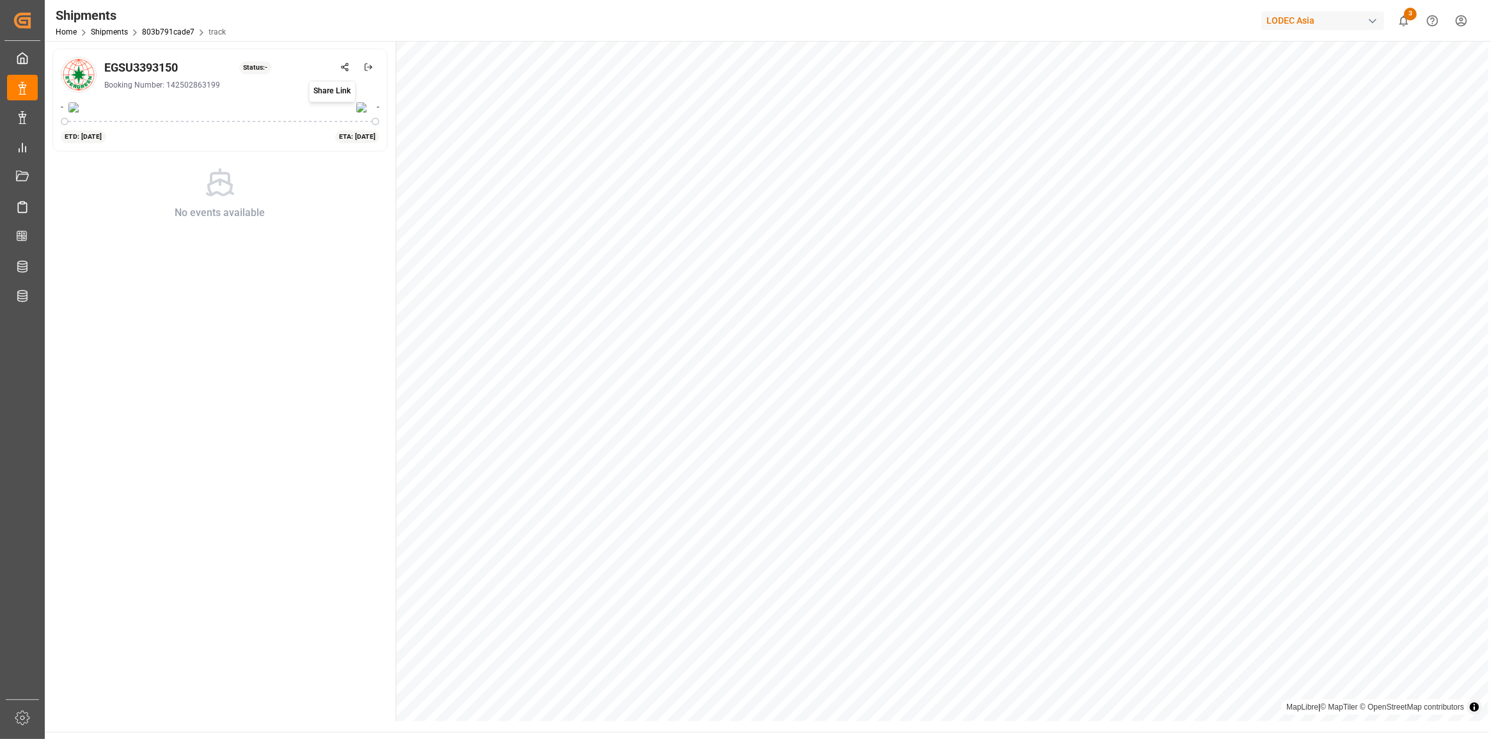
click at [356, 66] on button at bounding box center [344, 67] width 22 height 22
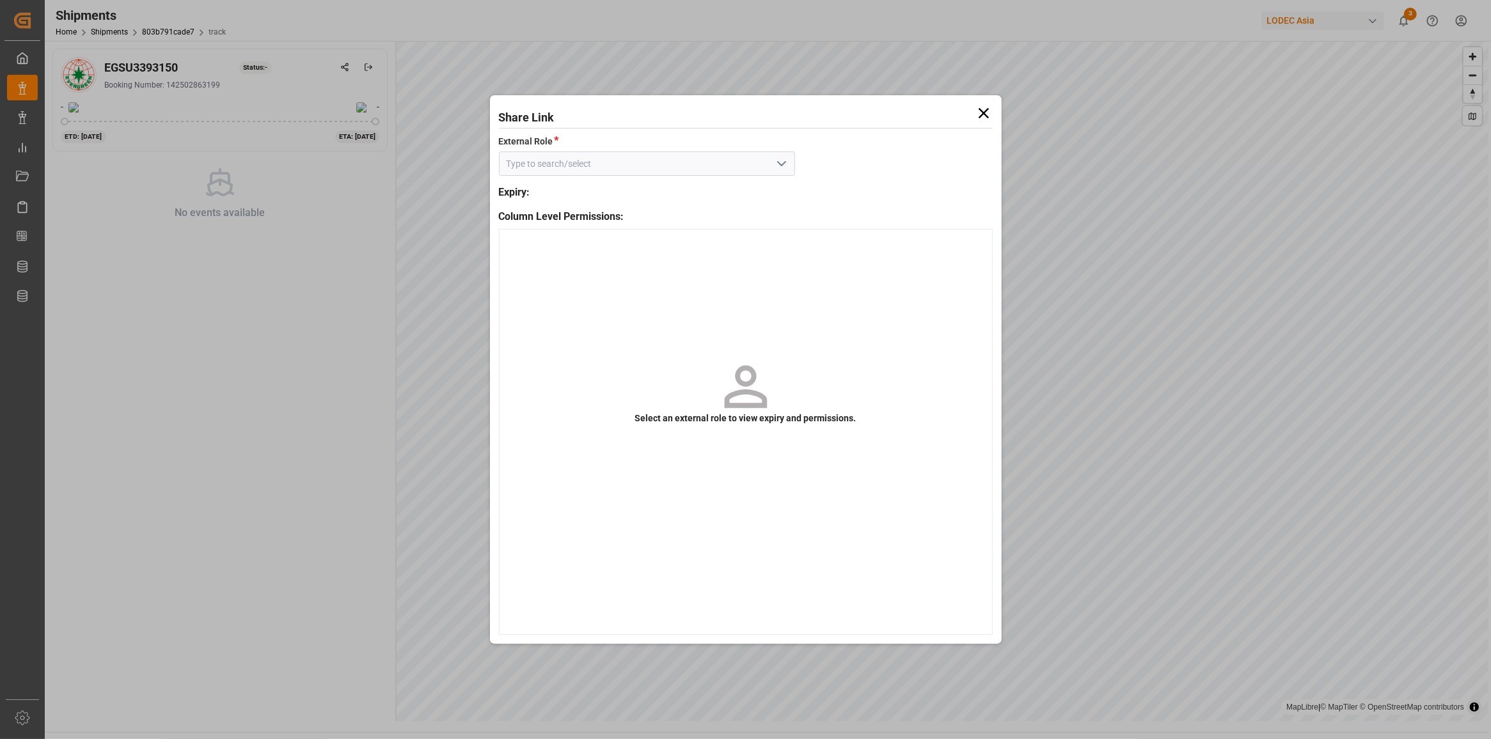
click at [783, 158] on icon "open menu" at bounding box center [781, 163] width 15 height 15
click at [740, 183] on div "Default tracking role - shipment" at bounding box center [646, 192] width 295 height 29
type input "Default tracking role - shipment"
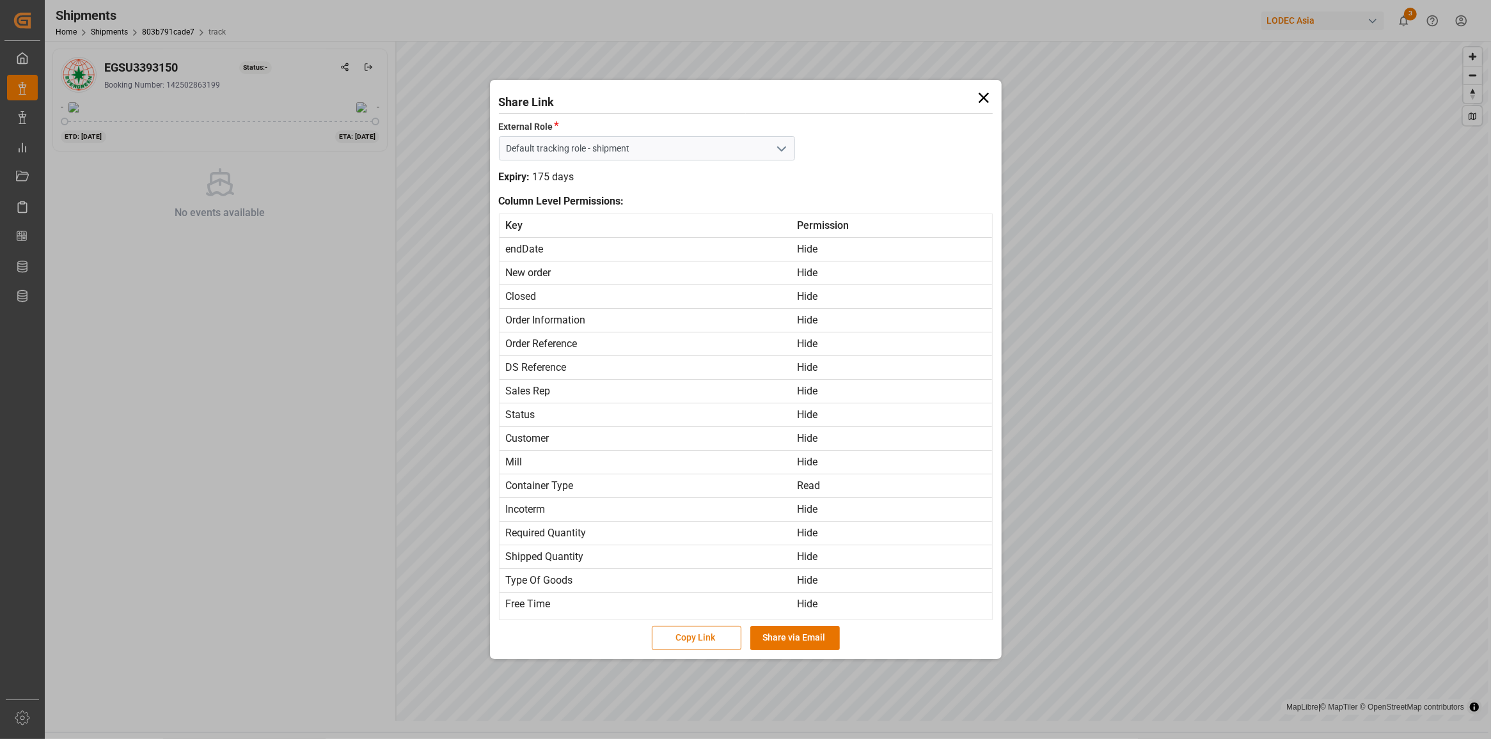
click at [702, 628] on button "Copy Link" at bounding box center [697, 638] width 90 height 24
click at [986, 91] on icon at bounding box center [984, 98] width 18 height 18
